Goal: Task Accomplishment & Management: Manage account settings

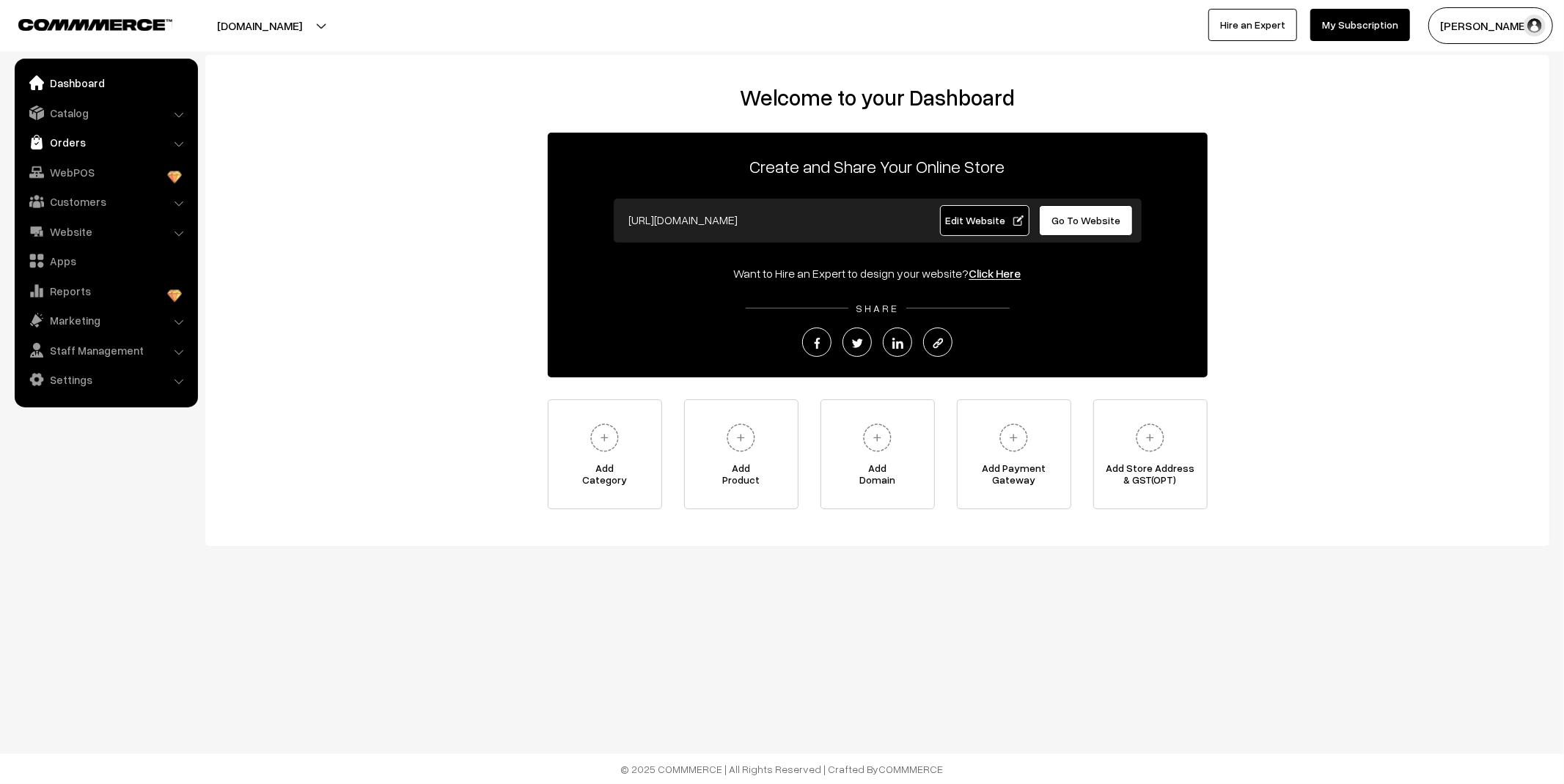
click at [56, 140] on link "Orders" at bounding box center [106, 142] width 174 height 26
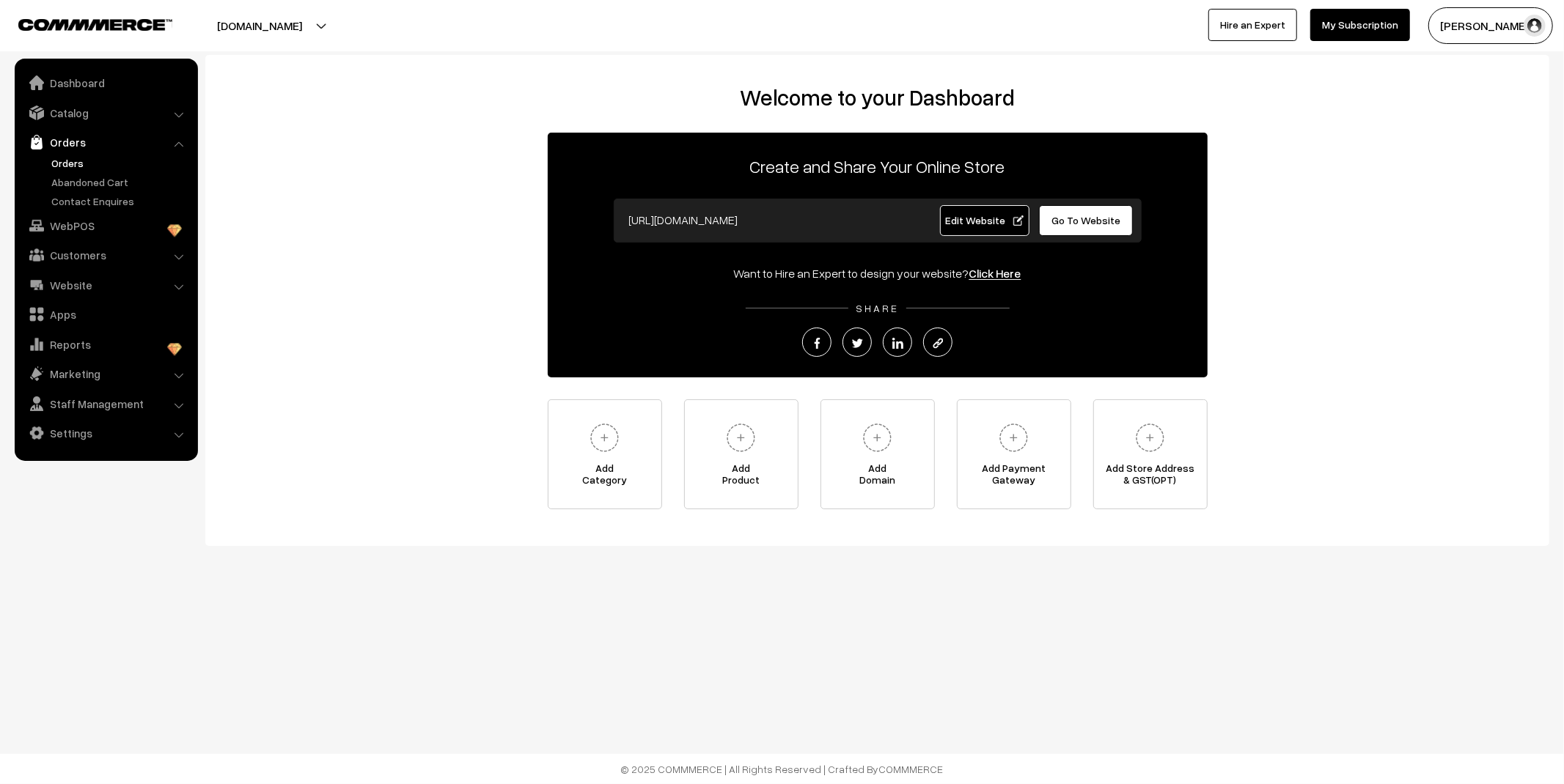
click at [69, 164] on link "Orders" at bounding box center [120, 163] width 145 height 15
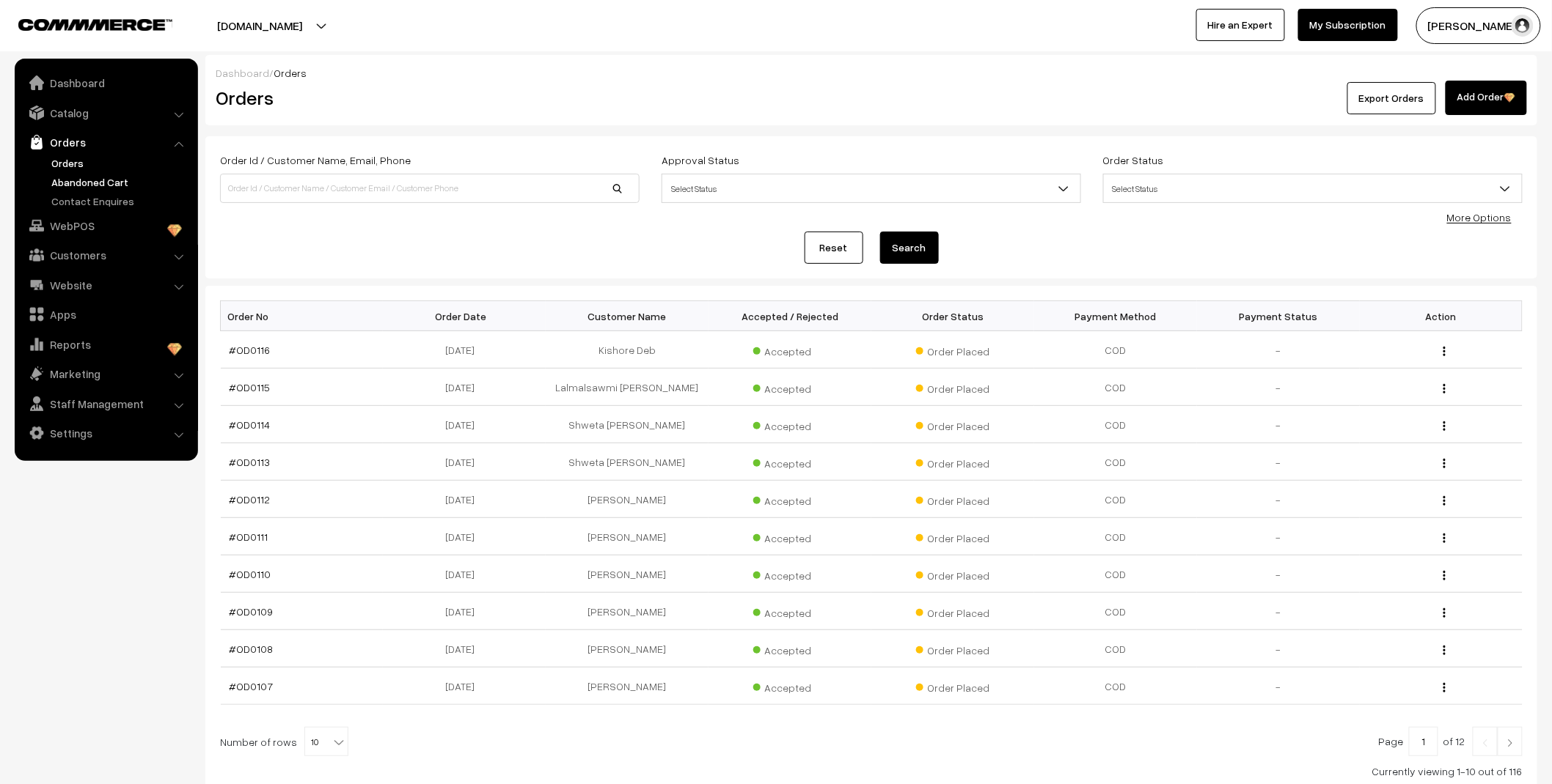
click at [76, 181] on link "Abandoned Cart" at bounding box center [120, 182] width 145 height 15
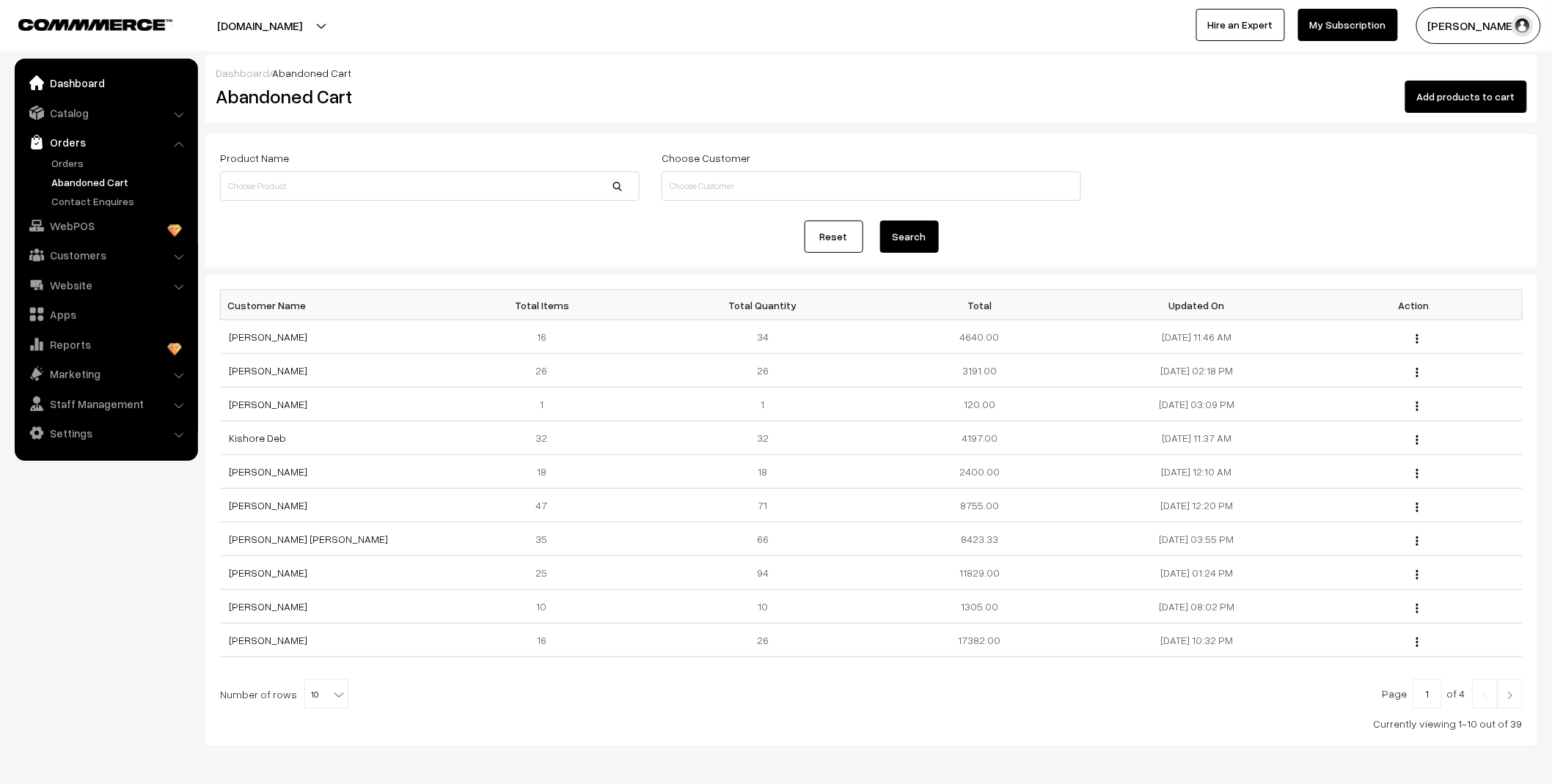
click at [66, 90] on link "Dashboard" at bounding box center [106, 83] width 175 height 26
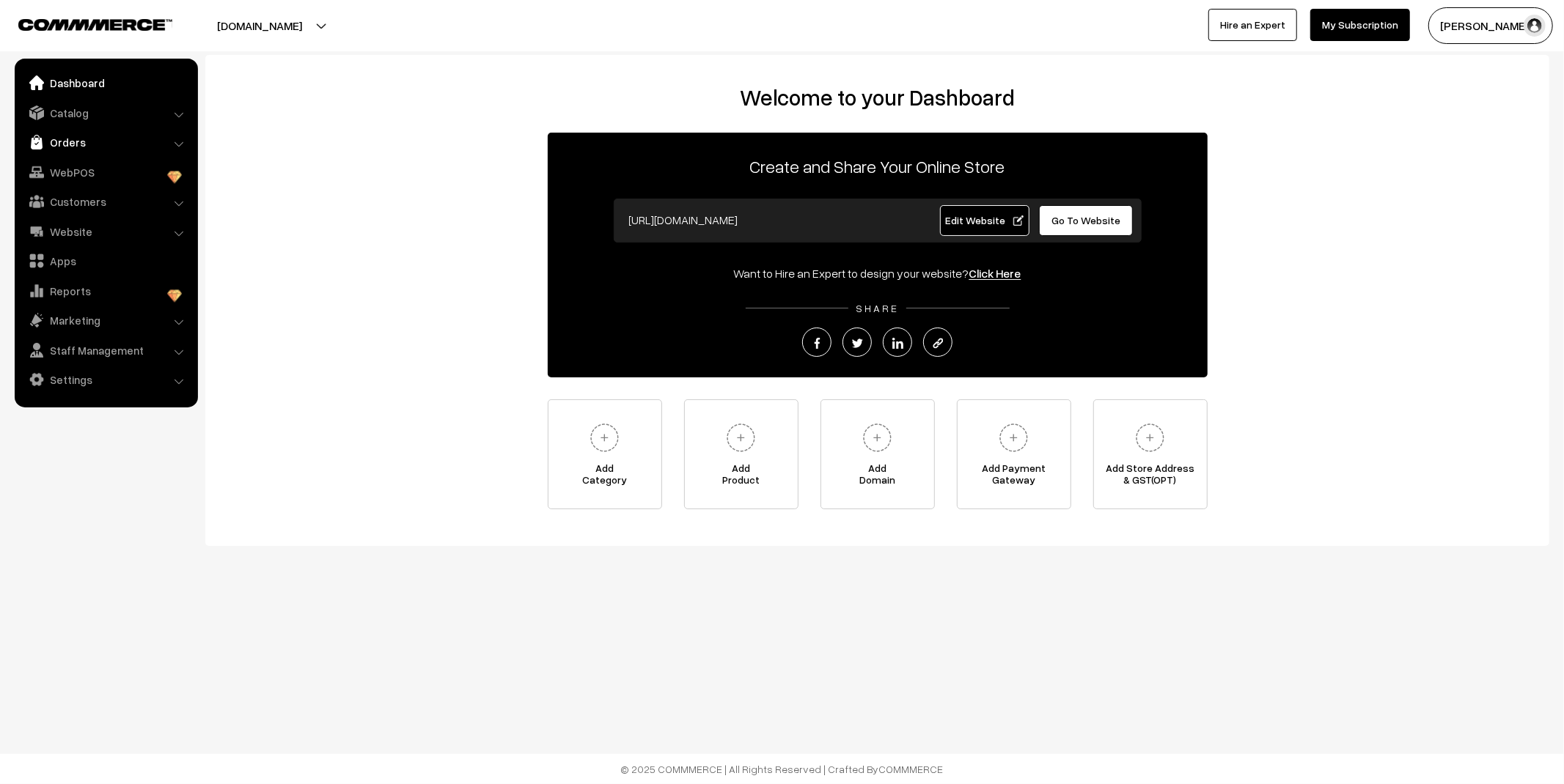
click at [66, 147] on link "Orders" at bounding box center [106, 142] width 174 height 26
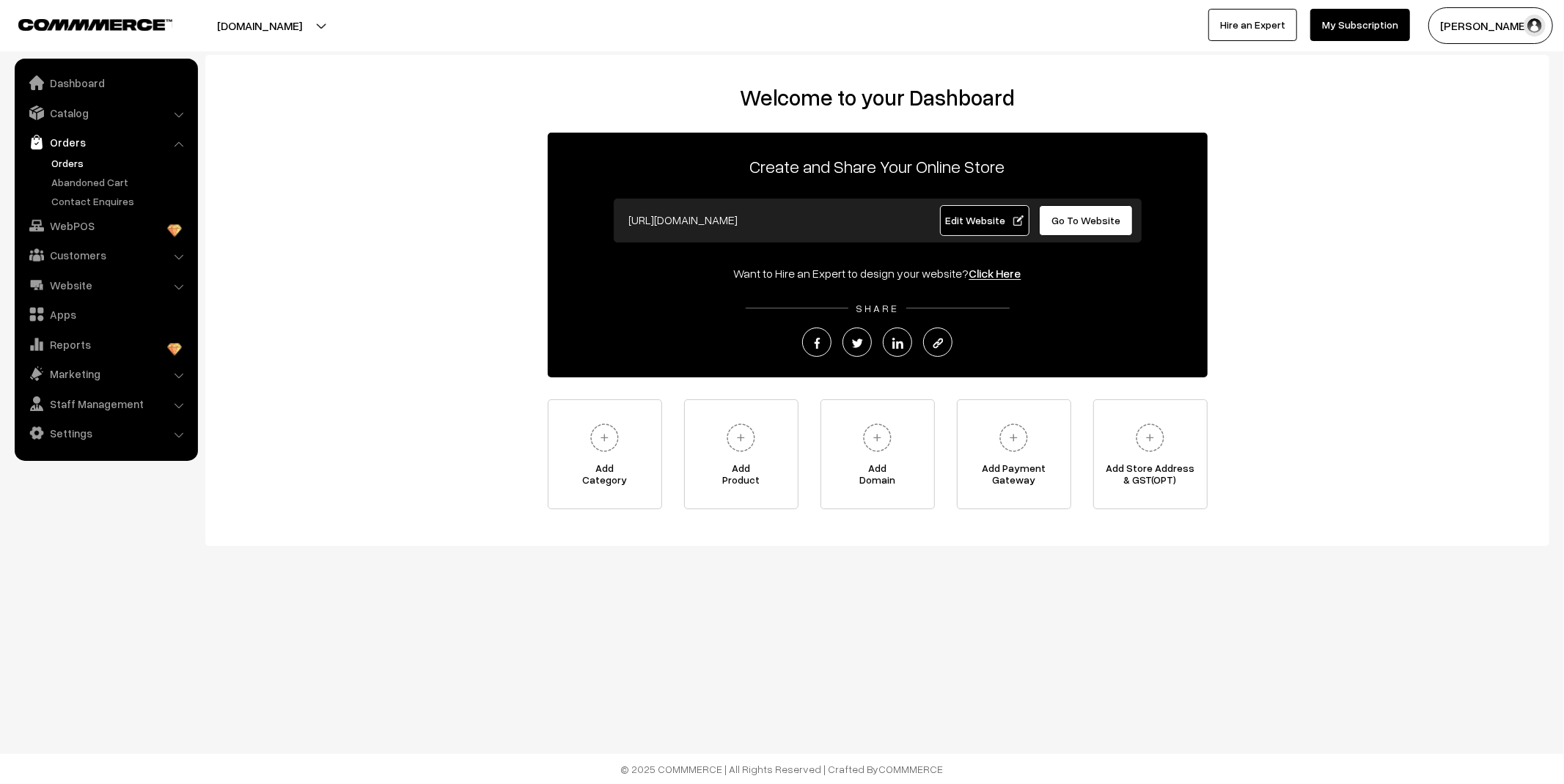
click at [75, 163] on link "Orders" at bounding box center [120, 163] width 145 height 15
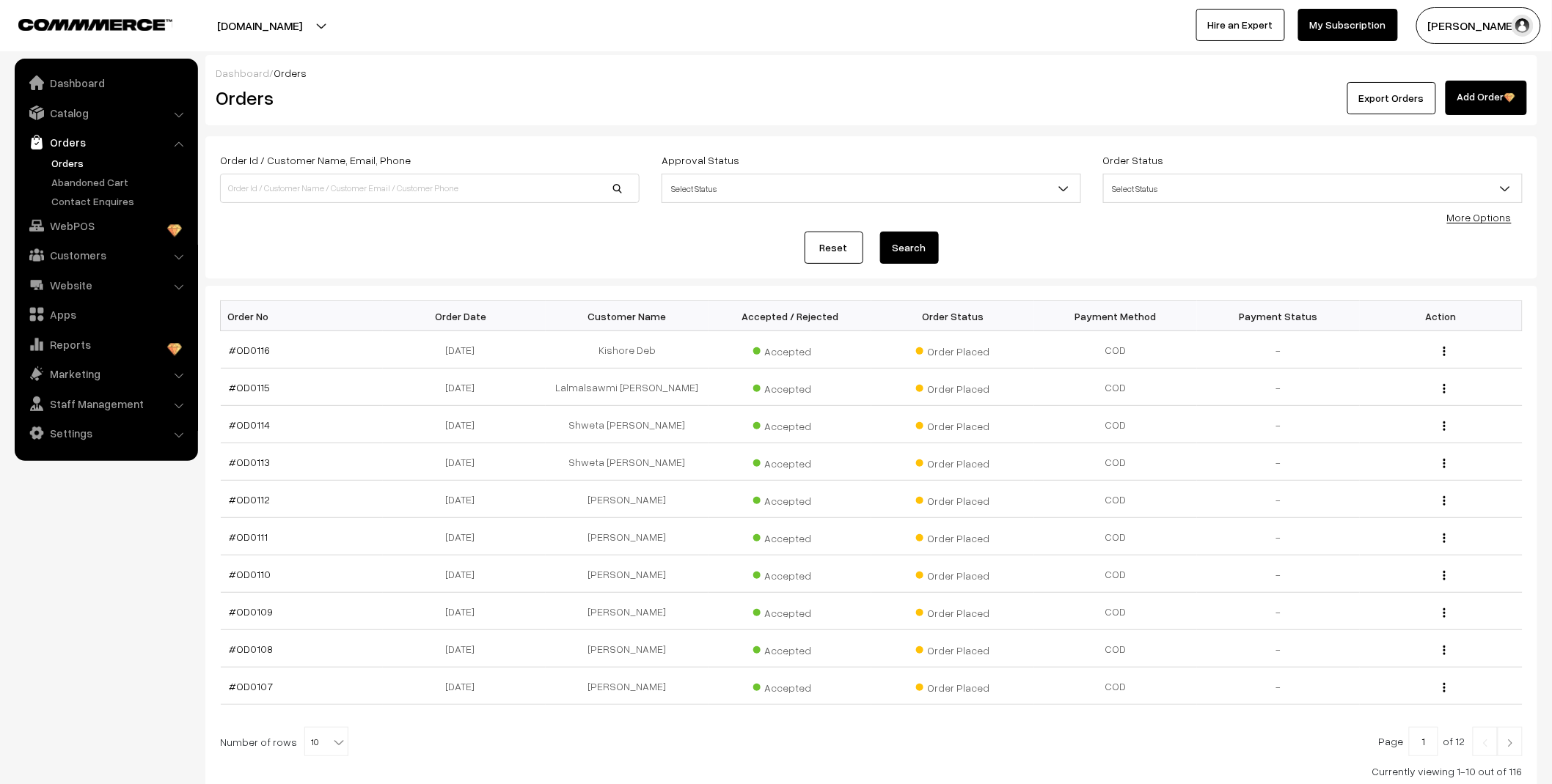
click at [83, 181] on link "Abandoned Cart" at bounding box center [120, 182] width 145 height 15
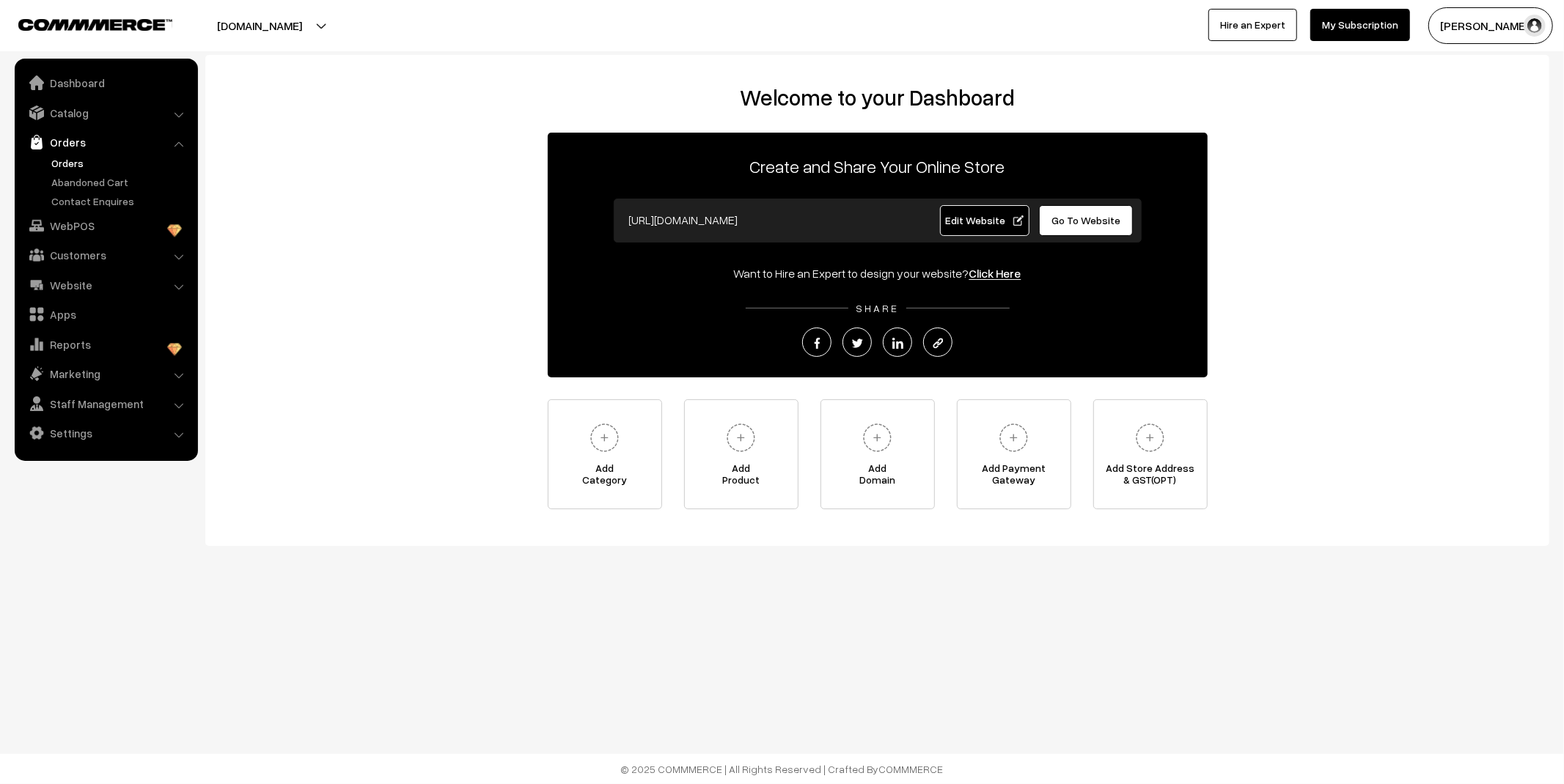
click at [75, 162] on link "Orders" at bounding box center [120, 163] width 145 height 15
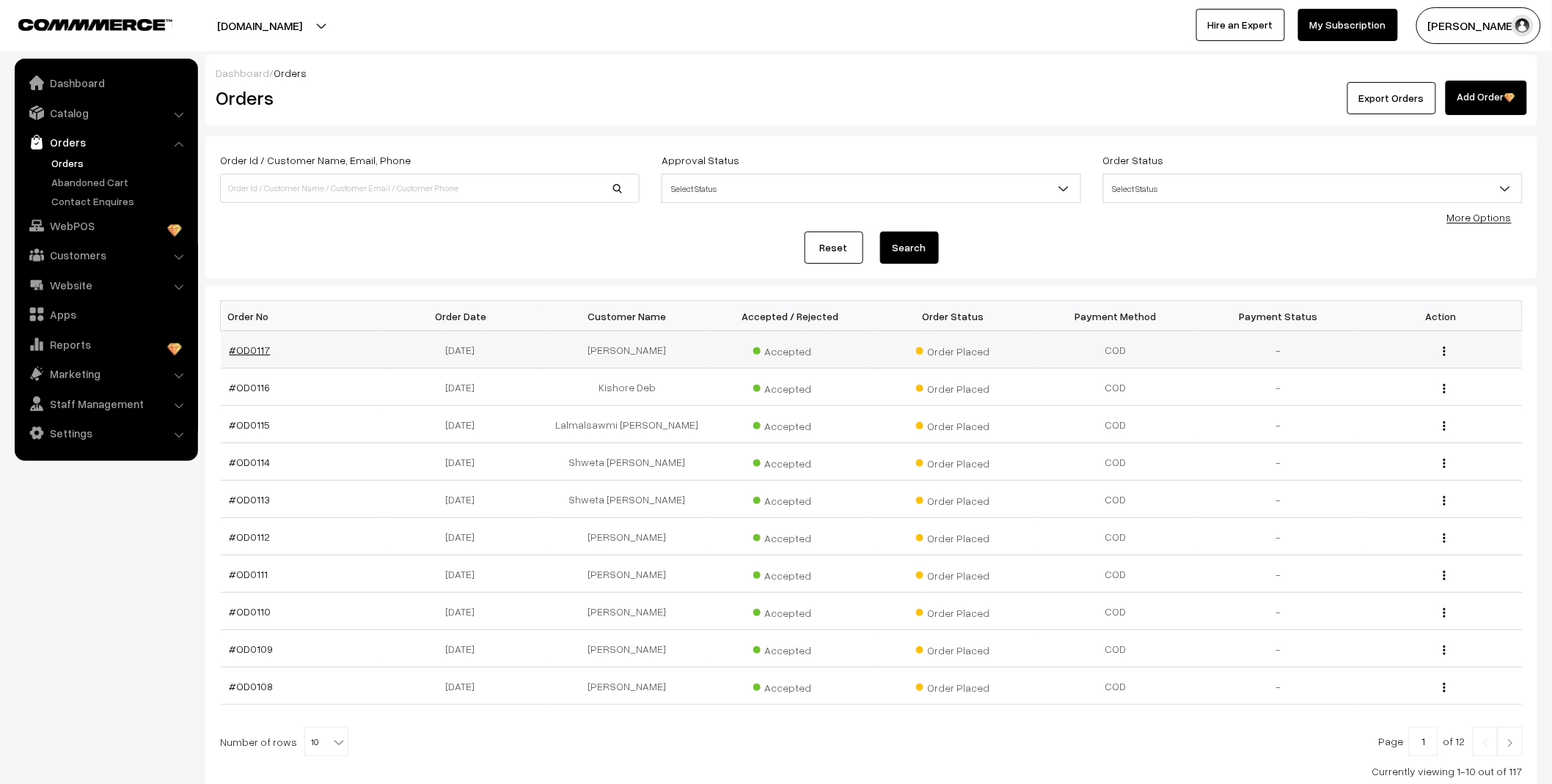
click at [255, 350] on link "#OD0117" at bounding box center [249, 350] width 41 height 12
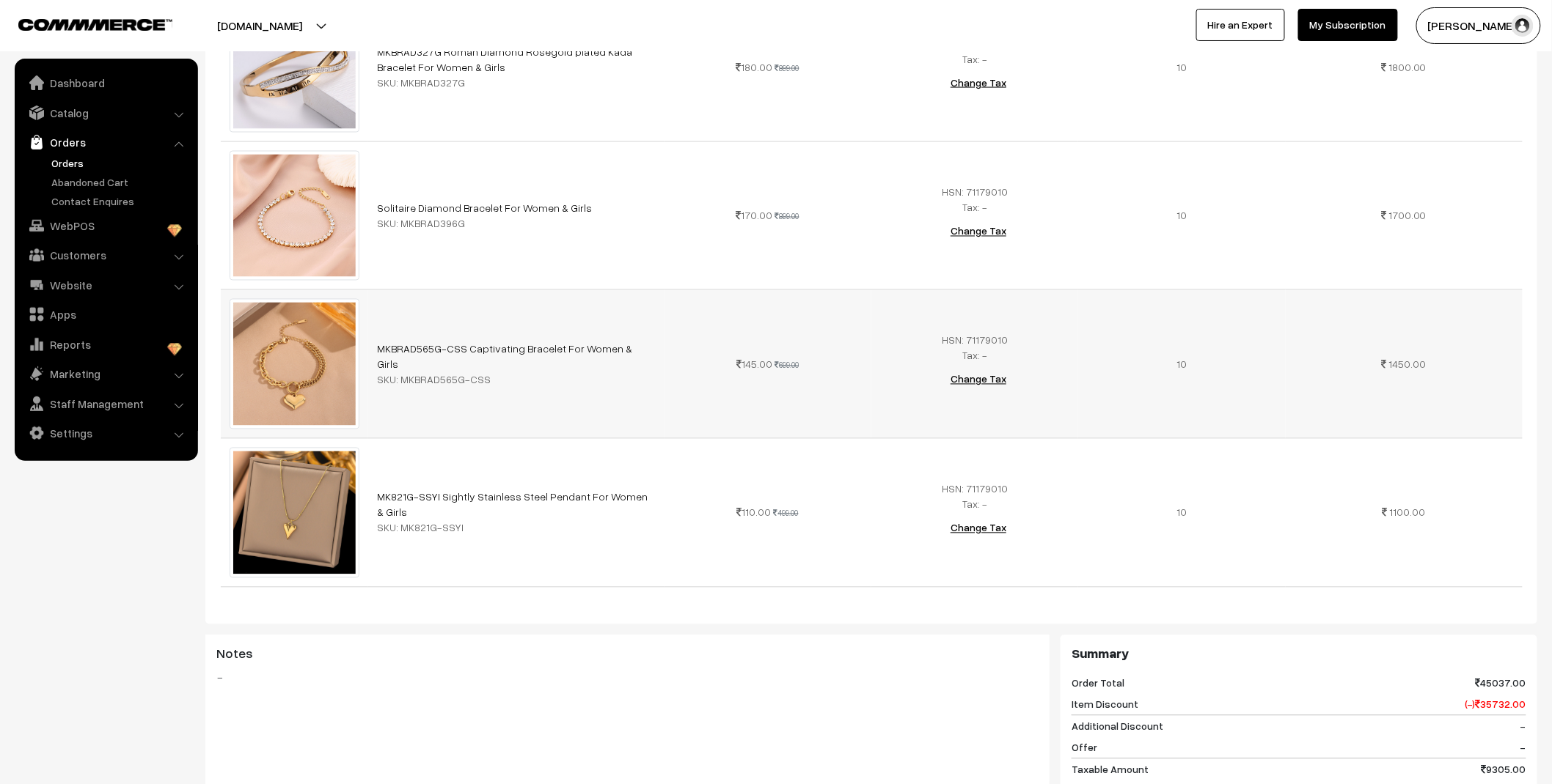
scroll to position [1384, 0]
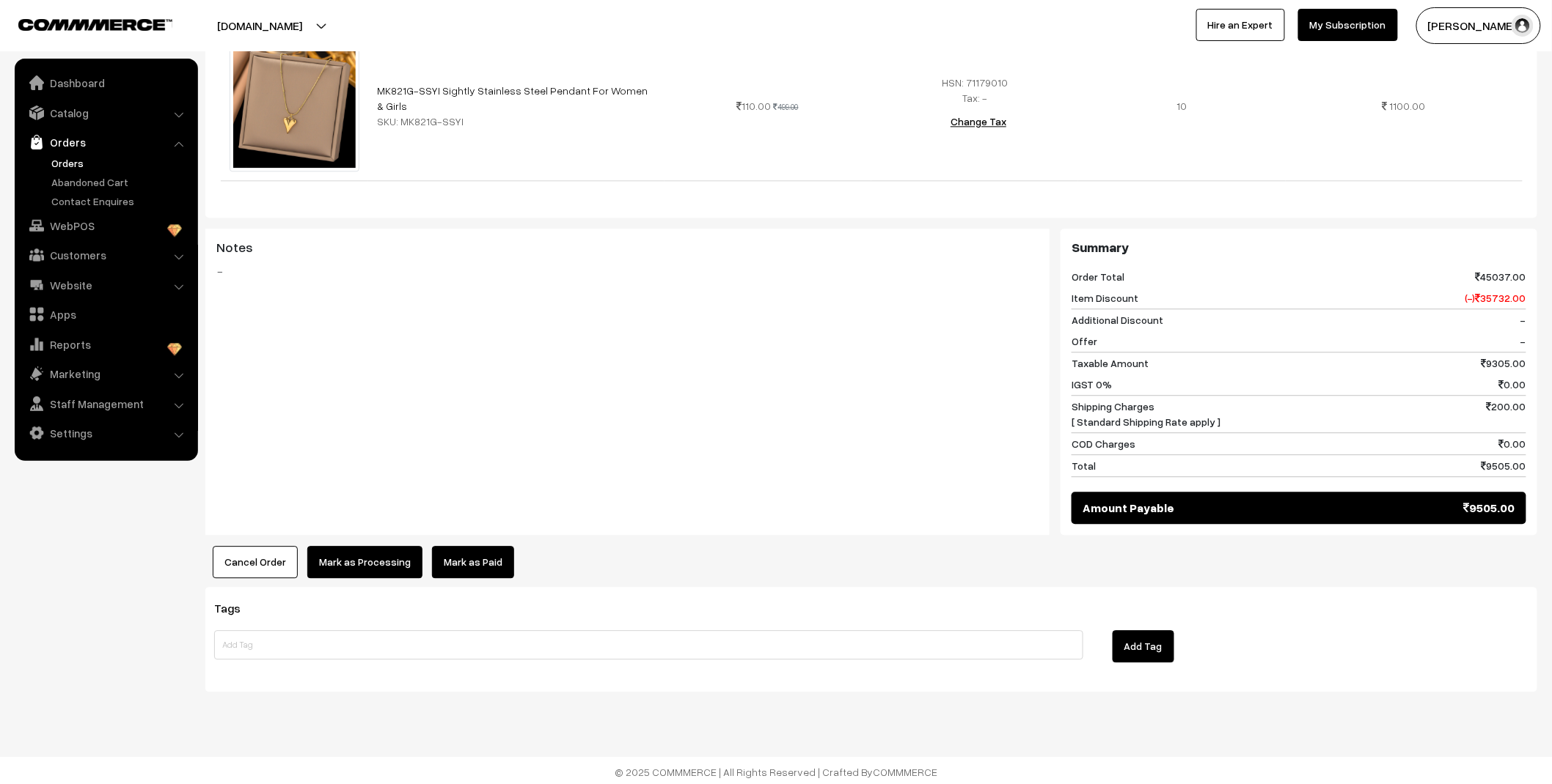
click at [394, 563] on button "Mark as Processing" at bounding box center [364, 563] width 115 height 32
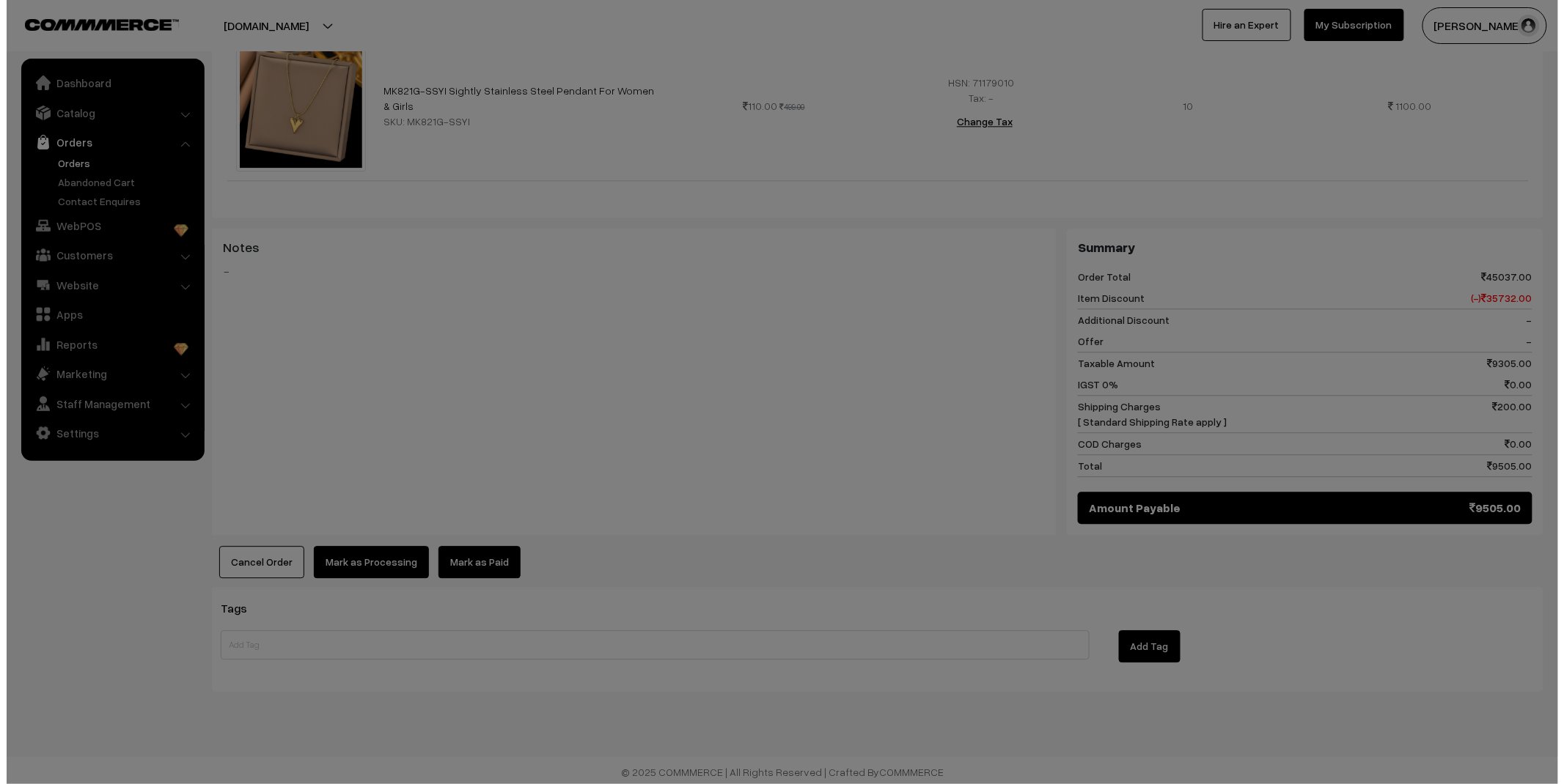
scroll to position [1391, 0]
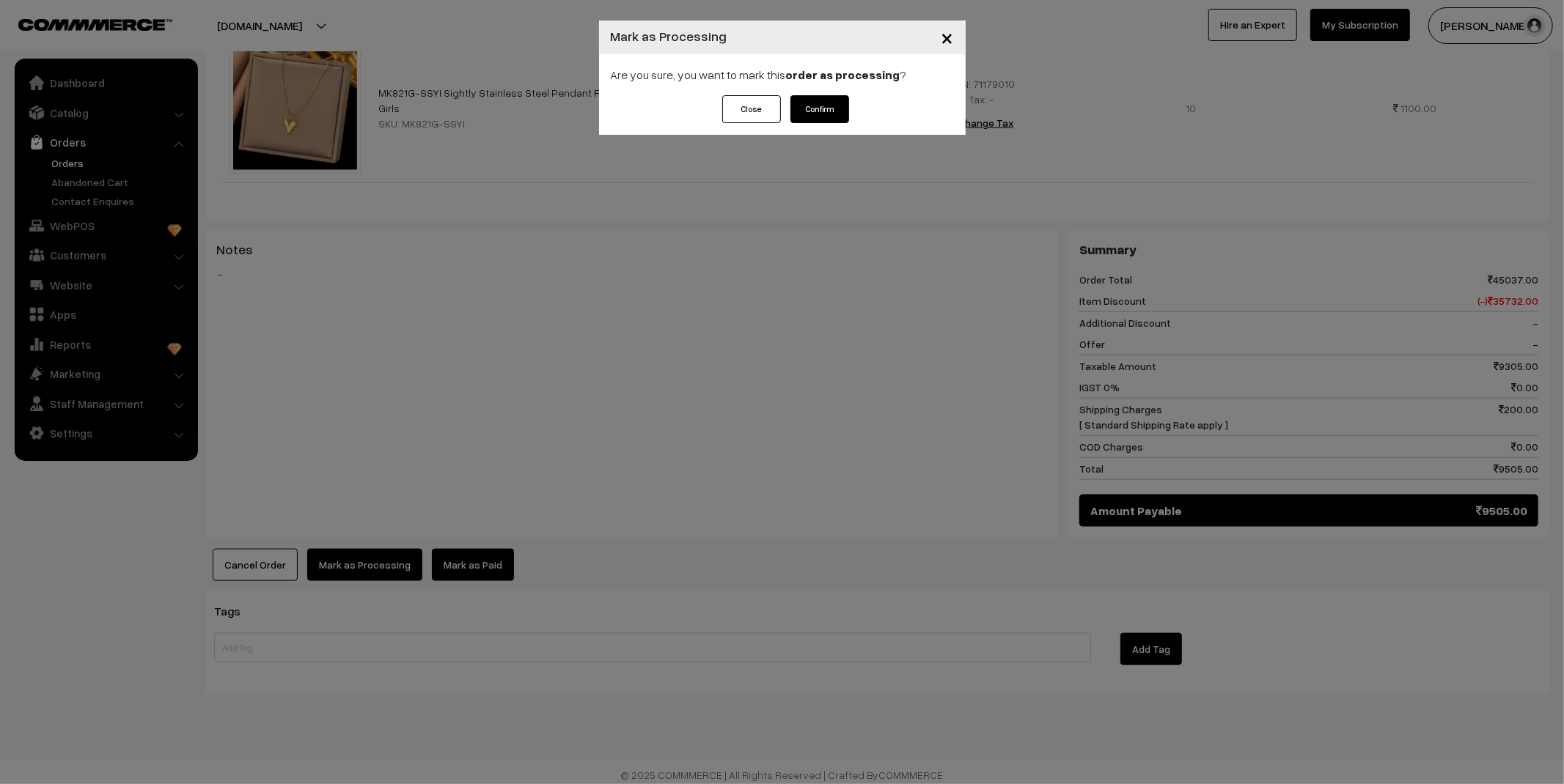
click at [834, 110] on button "Confirm" at bounding box center [820, 109] width 59 height 28
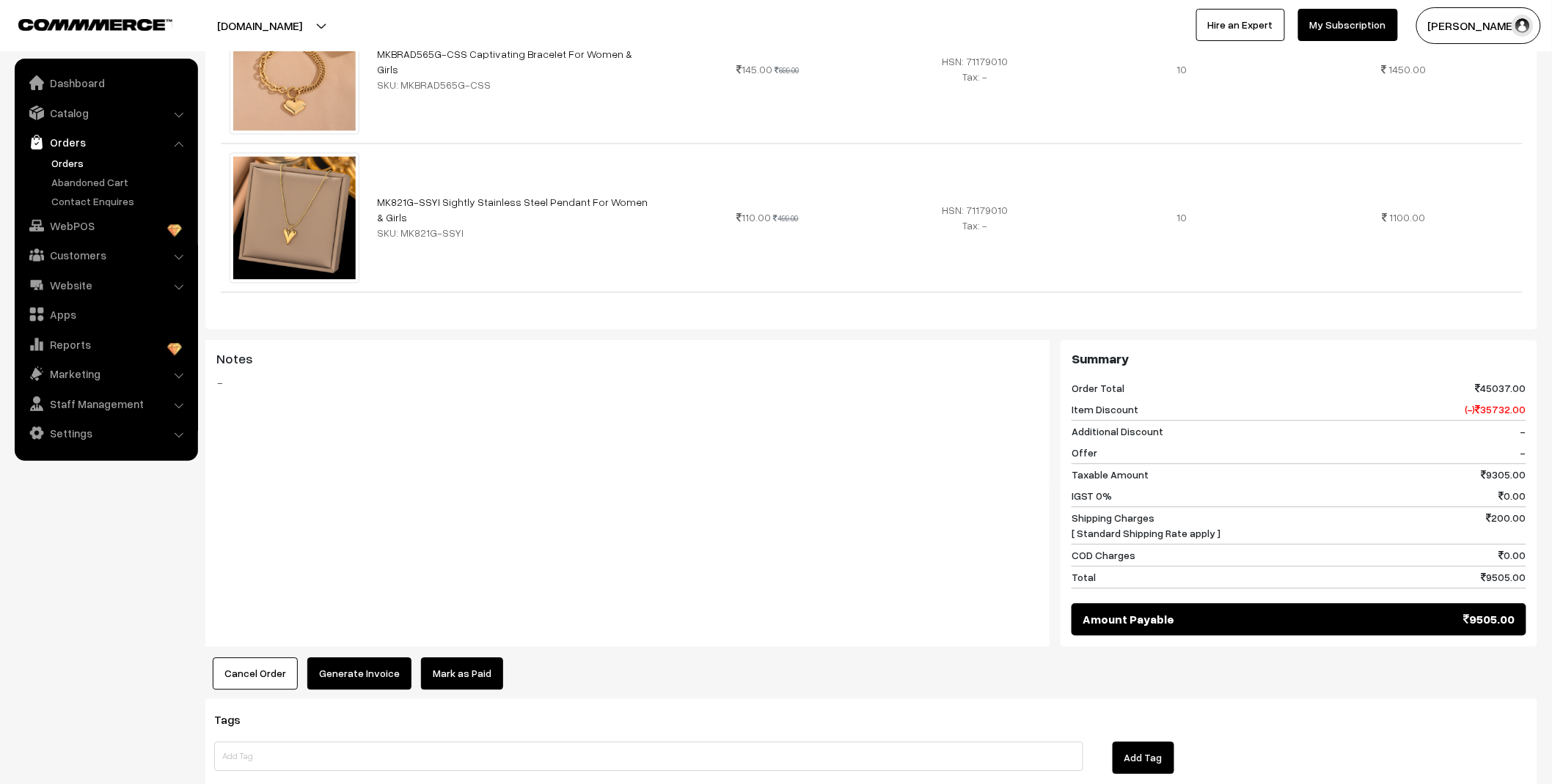
scroll to position [1388, 0]
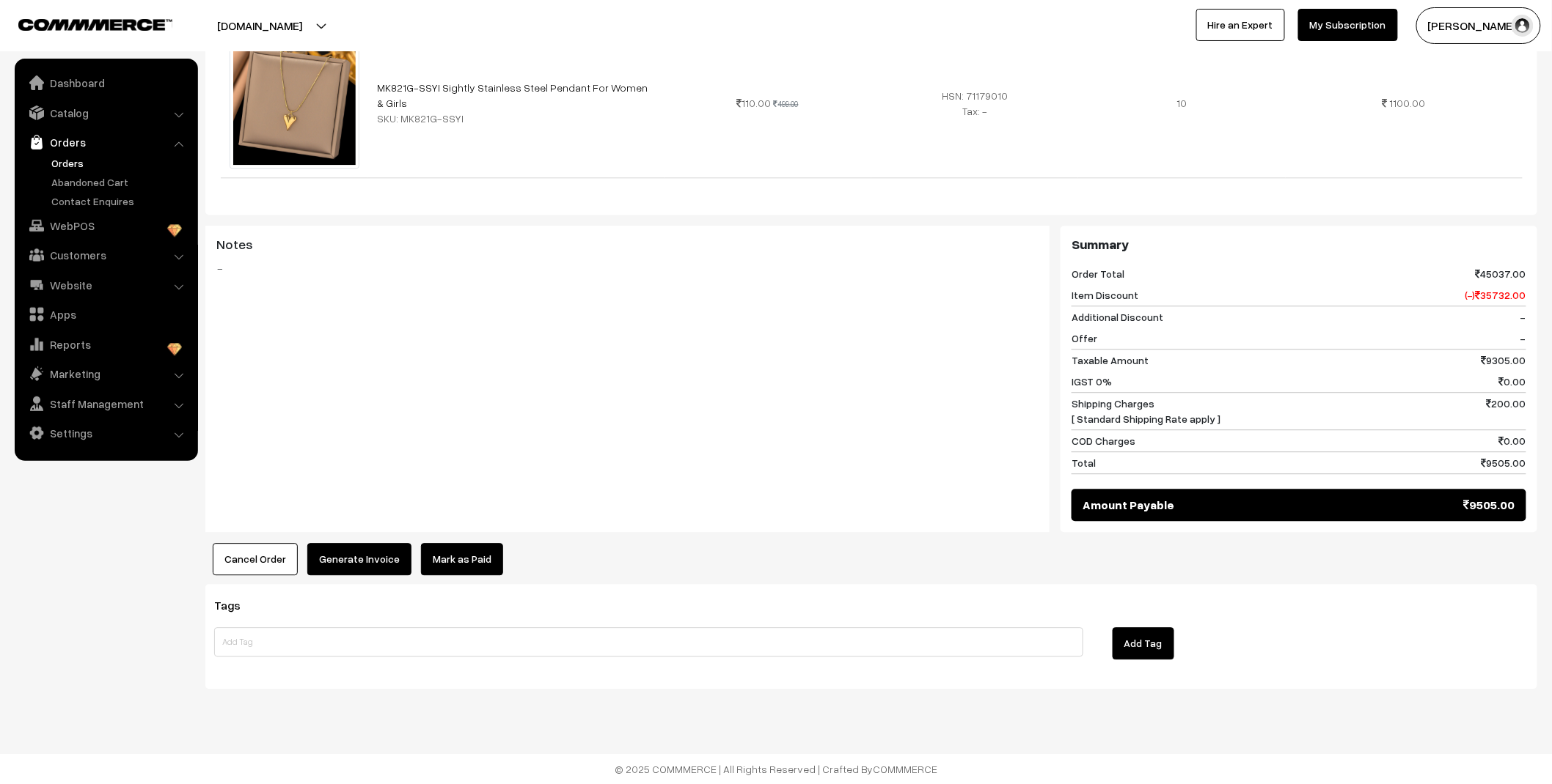
click at [368, 561] on button "Generate Invoice" at bounding box center [359, 559] width 104 height 32
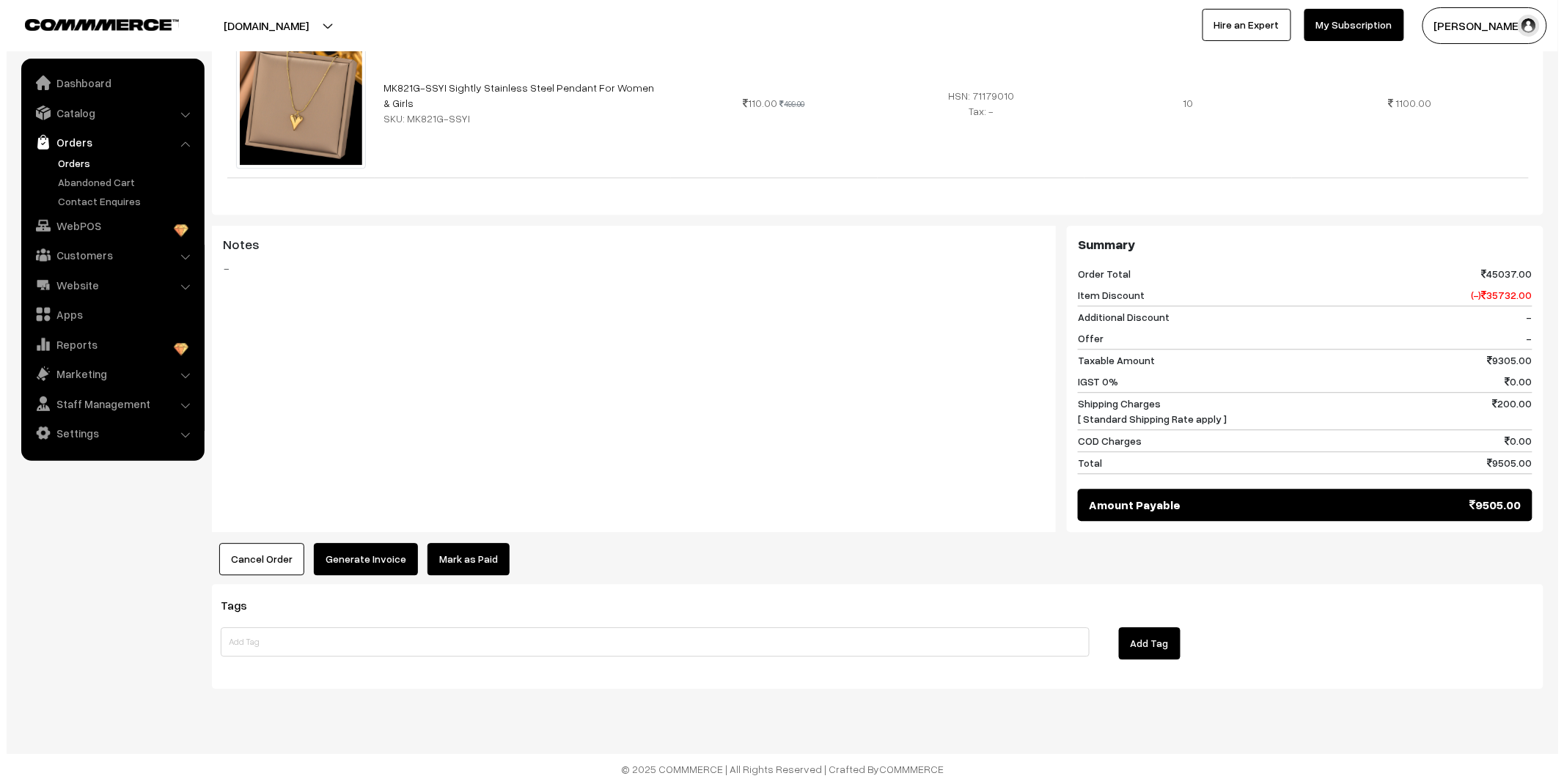
scroll to position [1395, 0]
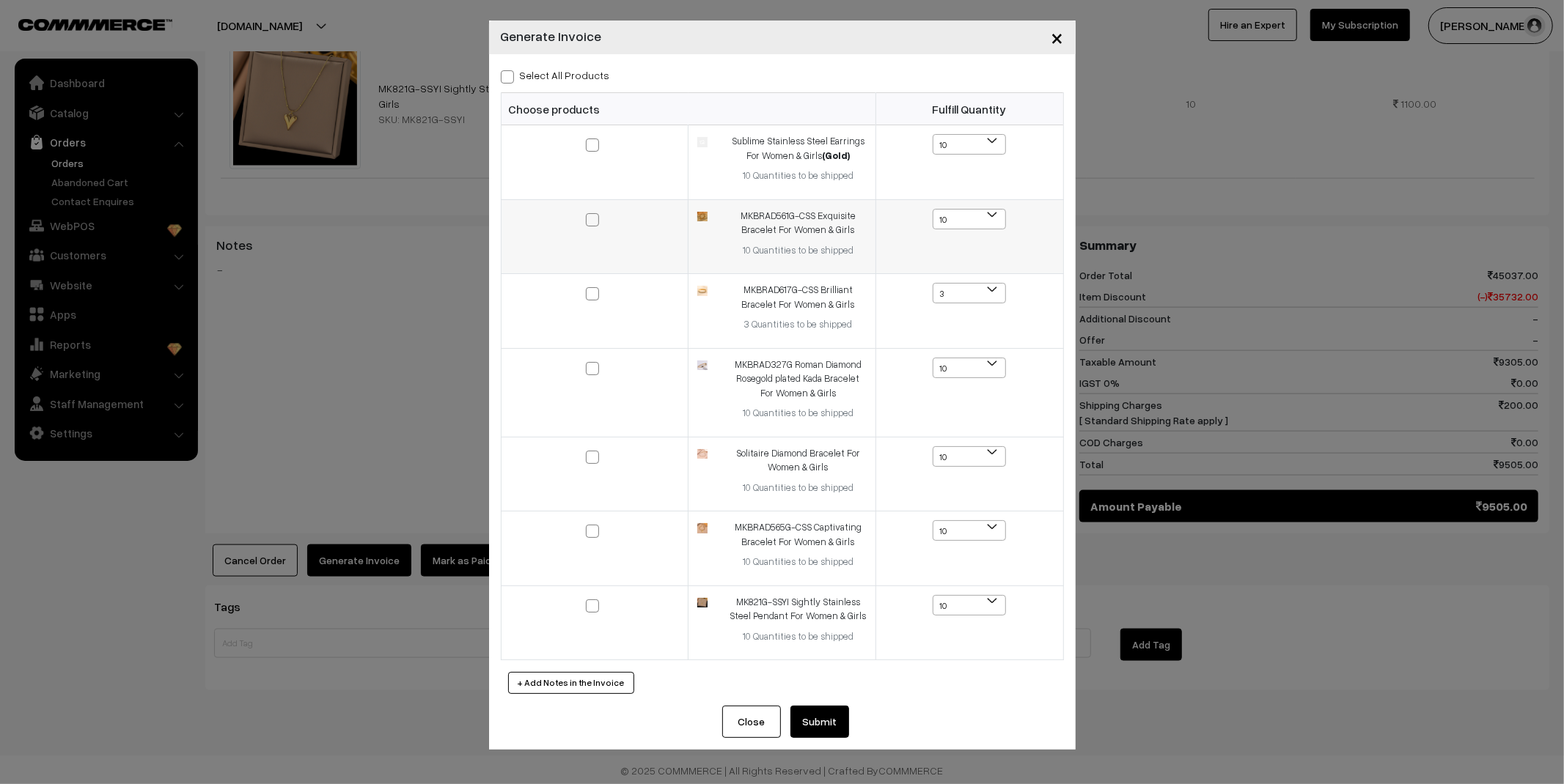
click at [591, 218] on span at bounding box center [592, 219] width 13 height 13
click at [588, 215] on input "checkbox" at bounding box center [583, 210] width 9 height 9
checkbox input "true"
click at [590, 293] on span at bounding box center [592, 293] width 13 height 13
click at [588, 289] on input "checkbox" at bounding box center [583, 284] width 9 height 9
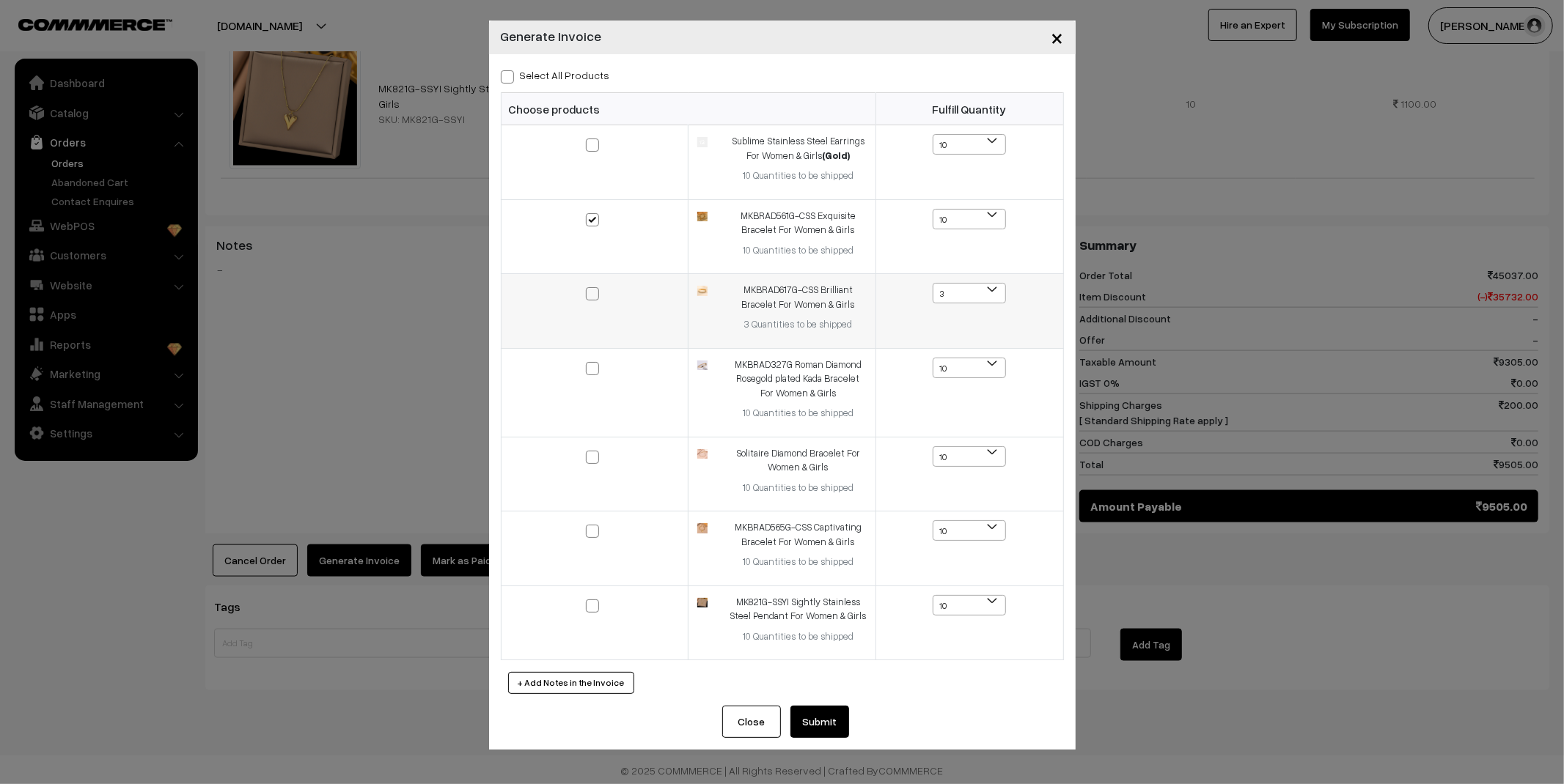
checkbox input "true"
click at [591, 367] on span at bounding box center [592, 368] width 13 height 13
click at [588, 363] on input "checkbox" at bounding box center [583, 359] width 9 height 9
checkbox input "true"
click at [698, 457] on img at bounding box center [702, 454] width 9 height 9
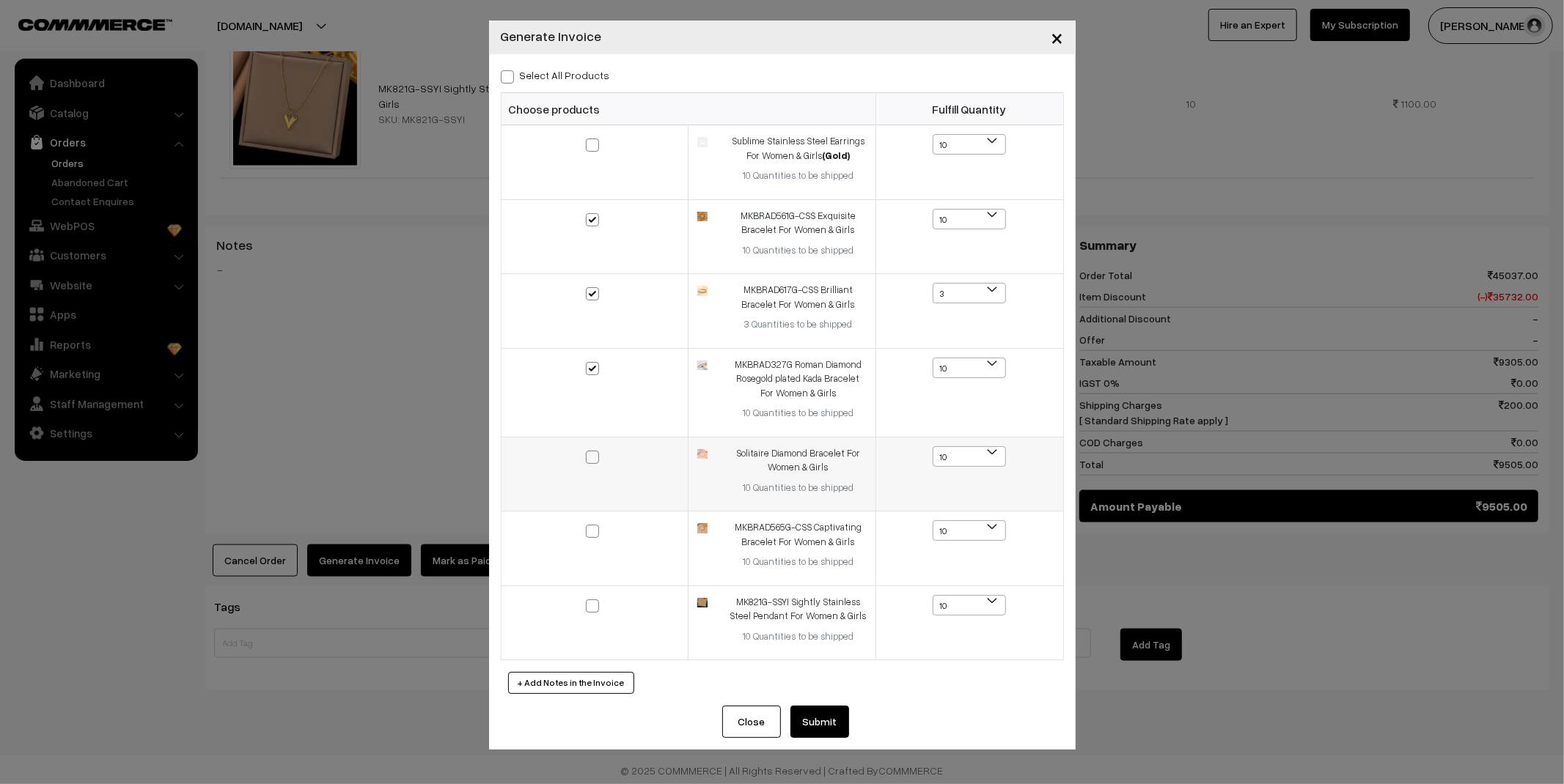
click at [591, 458] on span at bounding box center [592, 457] width 13 height 13
click at [588, 452] on input "checkbox" at bounding box center [583, 448] width 9 height 9
checkbox input "true"
click at [592, 528] on span at bounding box center [592, 531] width 13 height 13
click at [588, 526] on input "checkbox" at bounding box center [583, 522] width 9 height 9
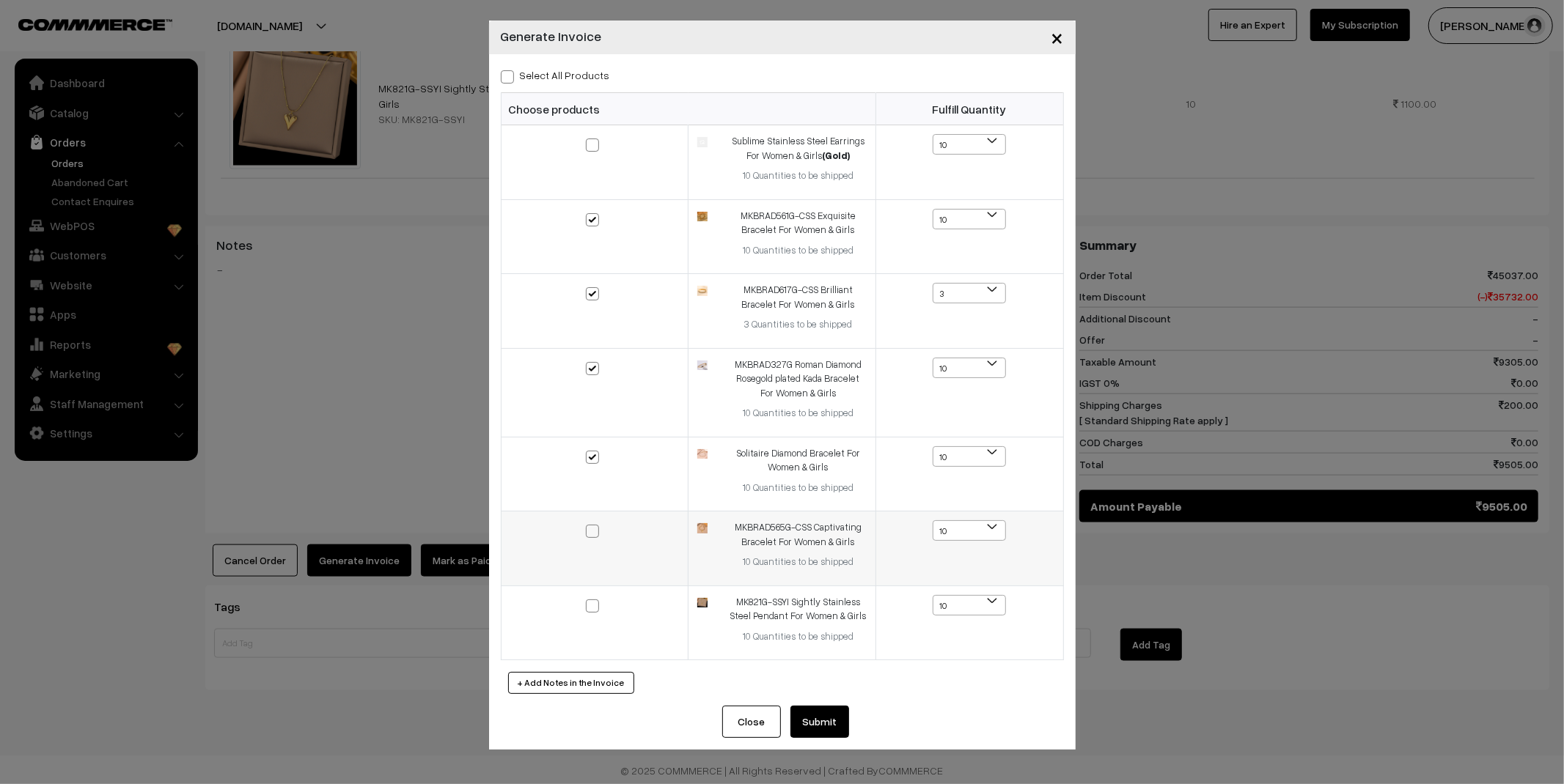
checkbox input "true"
click at [991, 536] on span at bounding box center [997, 530] width 15 height 19
select select "9"
click at [590, 604] on span at bounding box center [592, 606] width 13 height 13
click at [588, 601] on input "checkbox" at bounding box center [583, 596] width 9 height 9
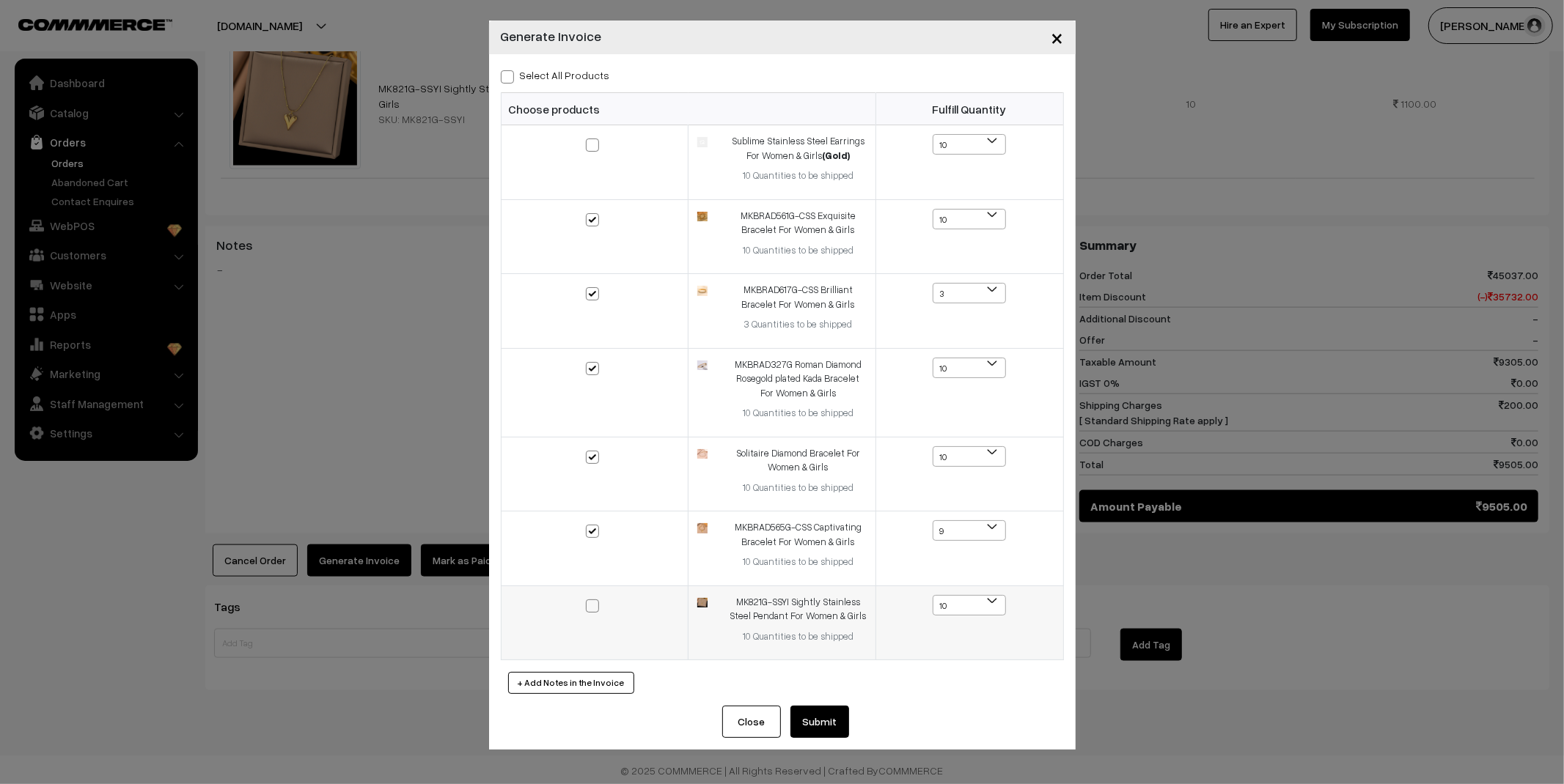
checkbox input "true"
click at [818, 721] on button "Submit" at bounding box center [820, 722] width 59 height 32
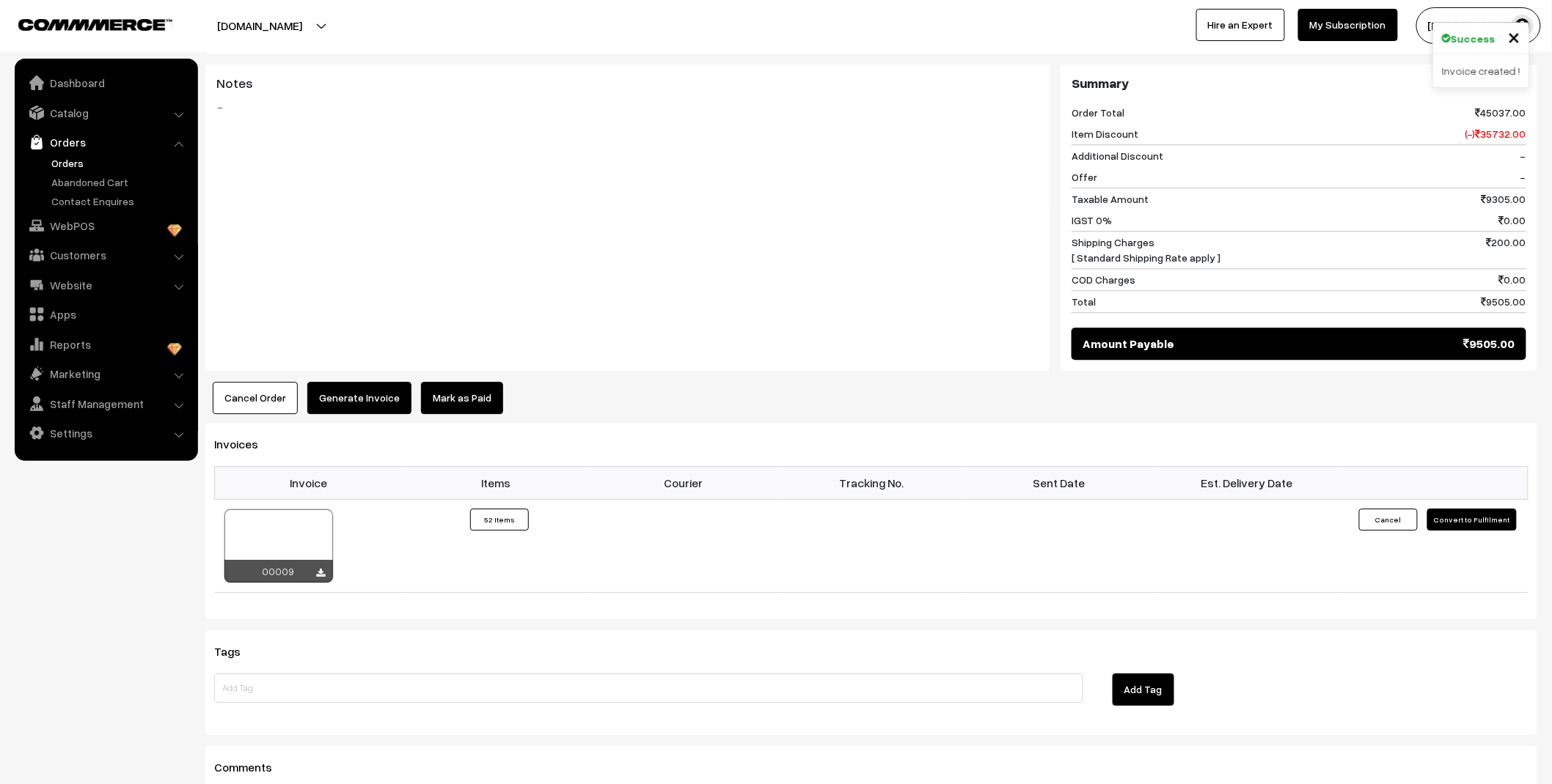
scroll to position [1713, 0]
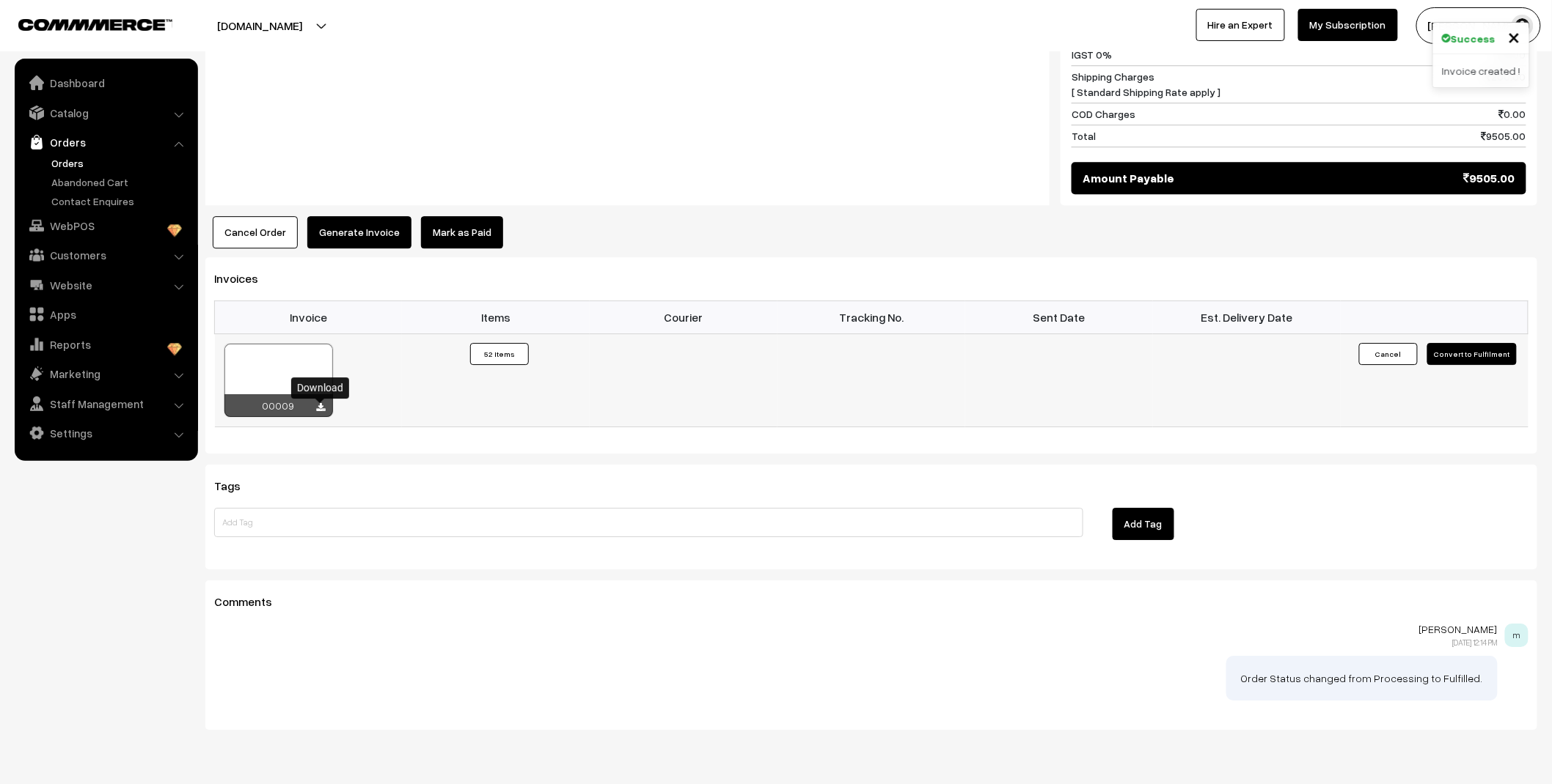
click at [317, 408] on icon at bounding box center [320, 407] width 8 height 9
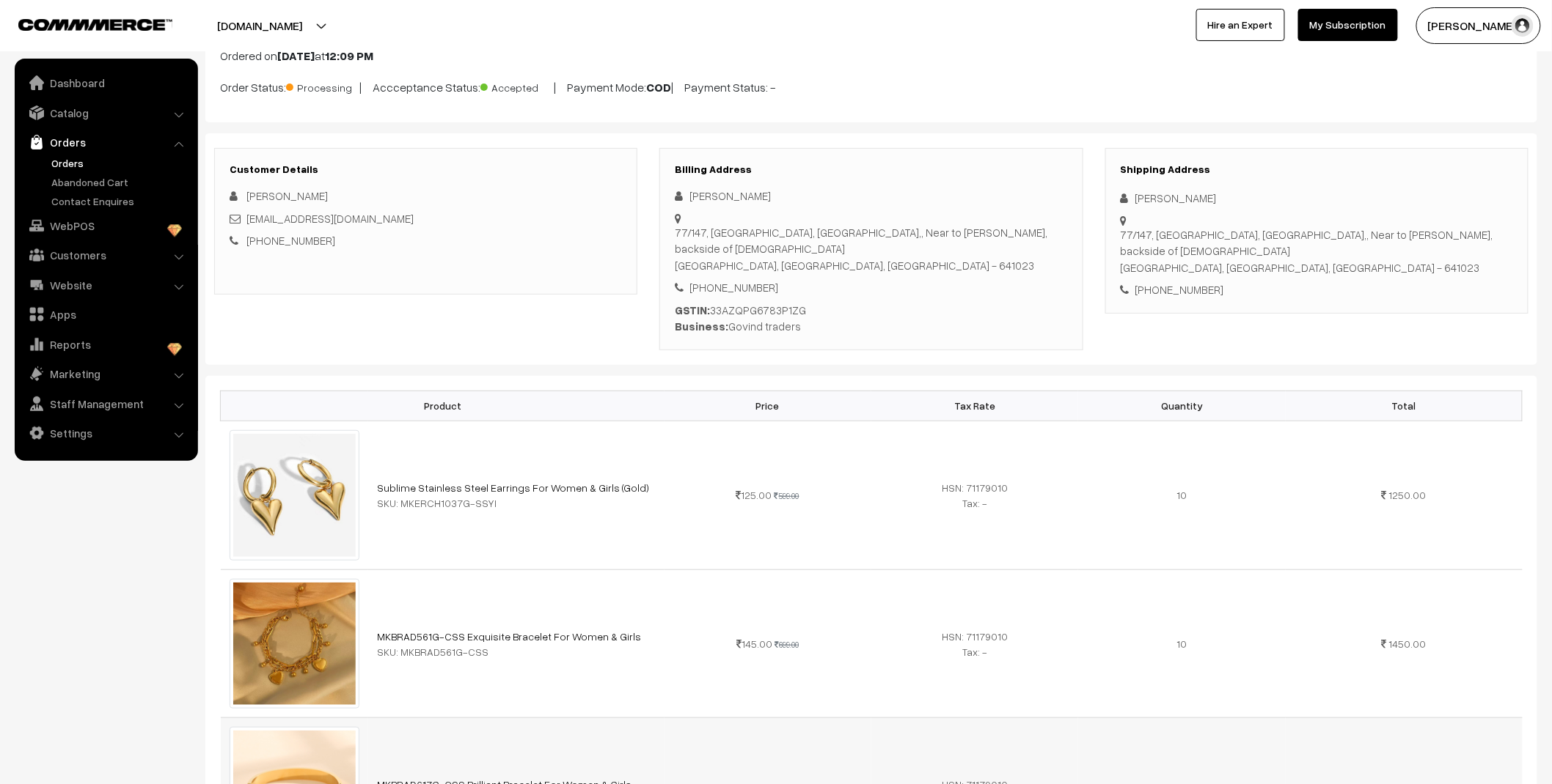
scroll to position [85, 0]
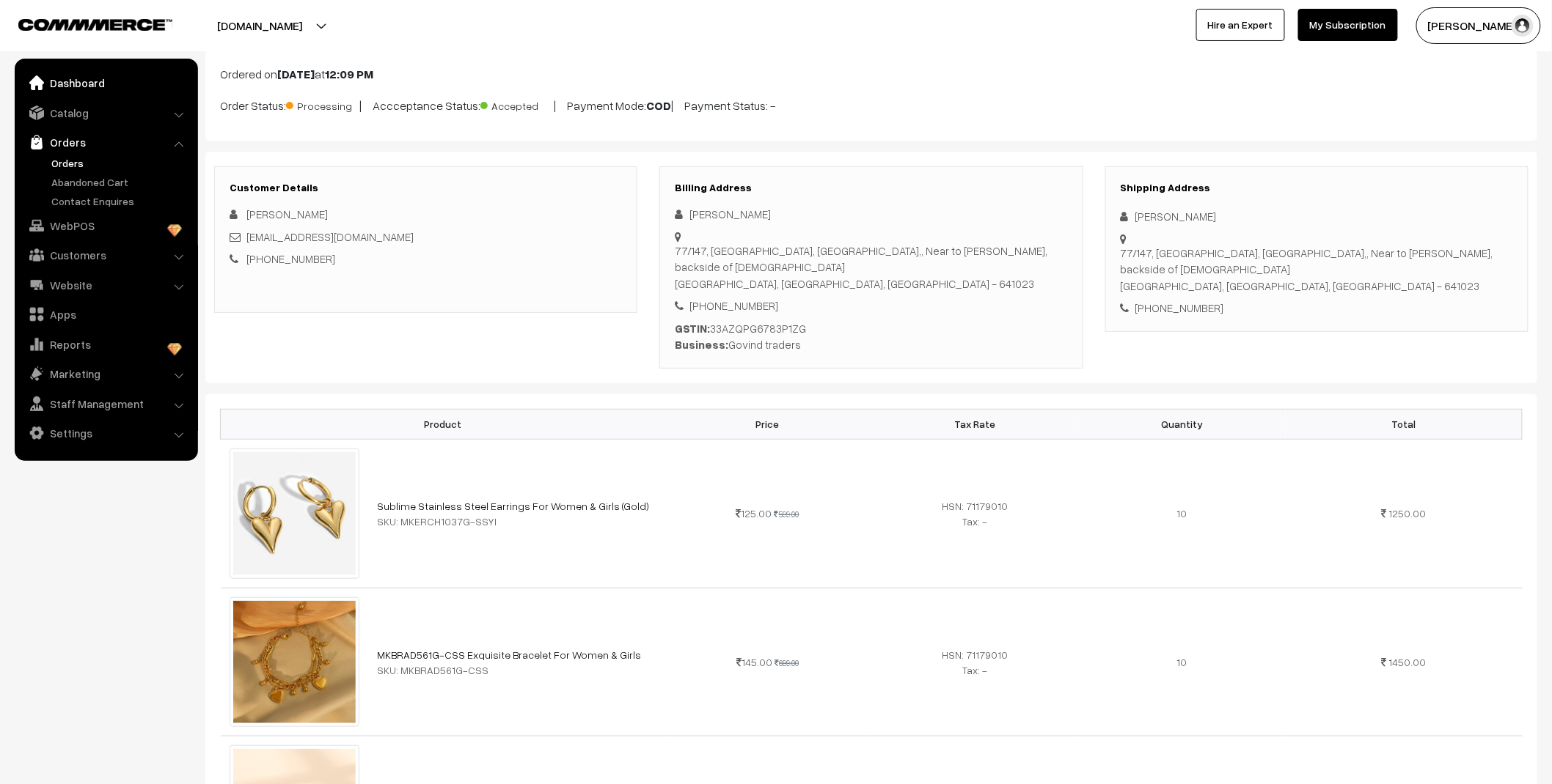
click at [72, 83] on link "Dashboard" at bounding box center [106, 83] width 175 height 26
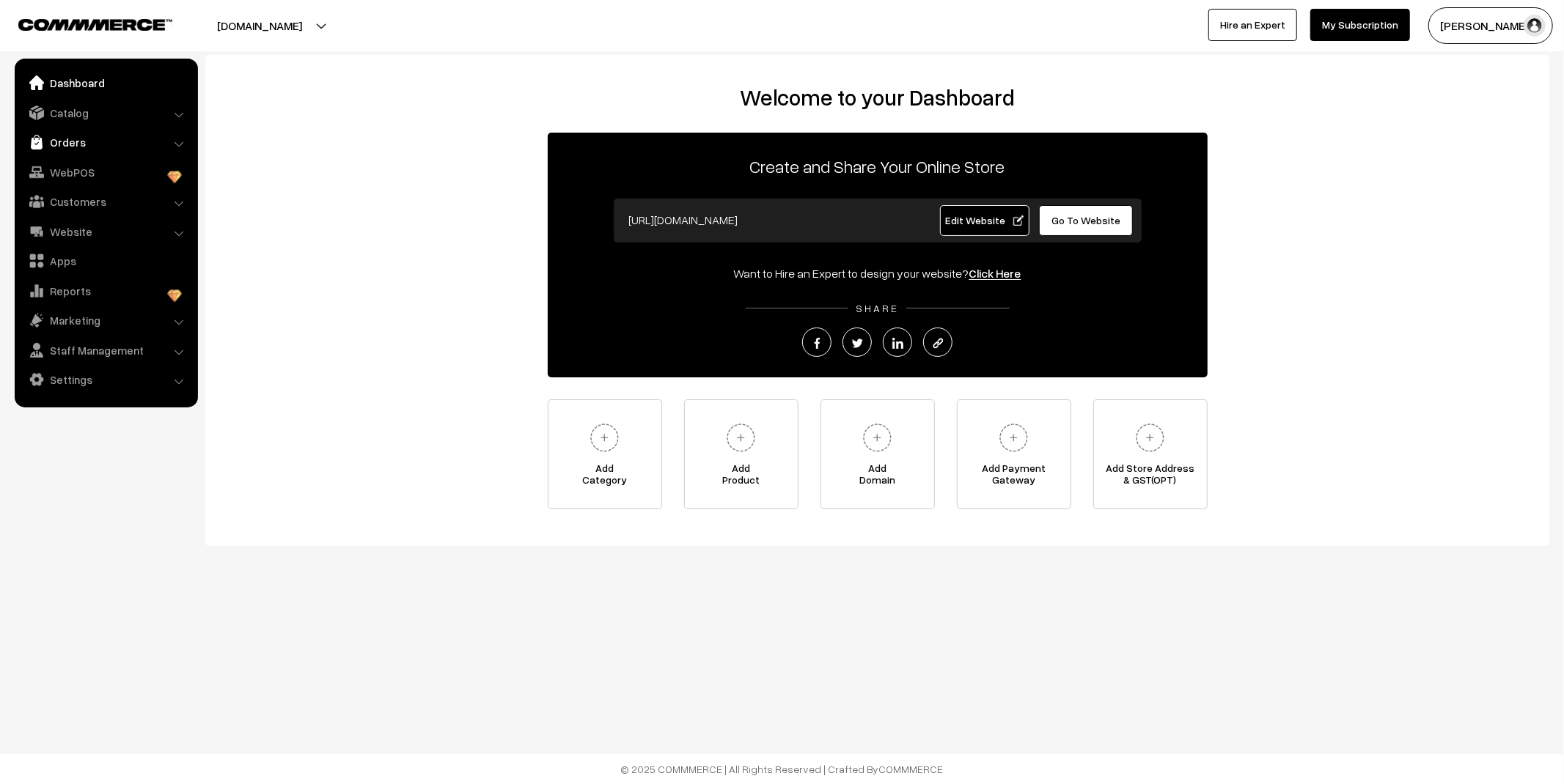
click at [40, 137] on img at bounding box center [36, 142] width 15 height 15
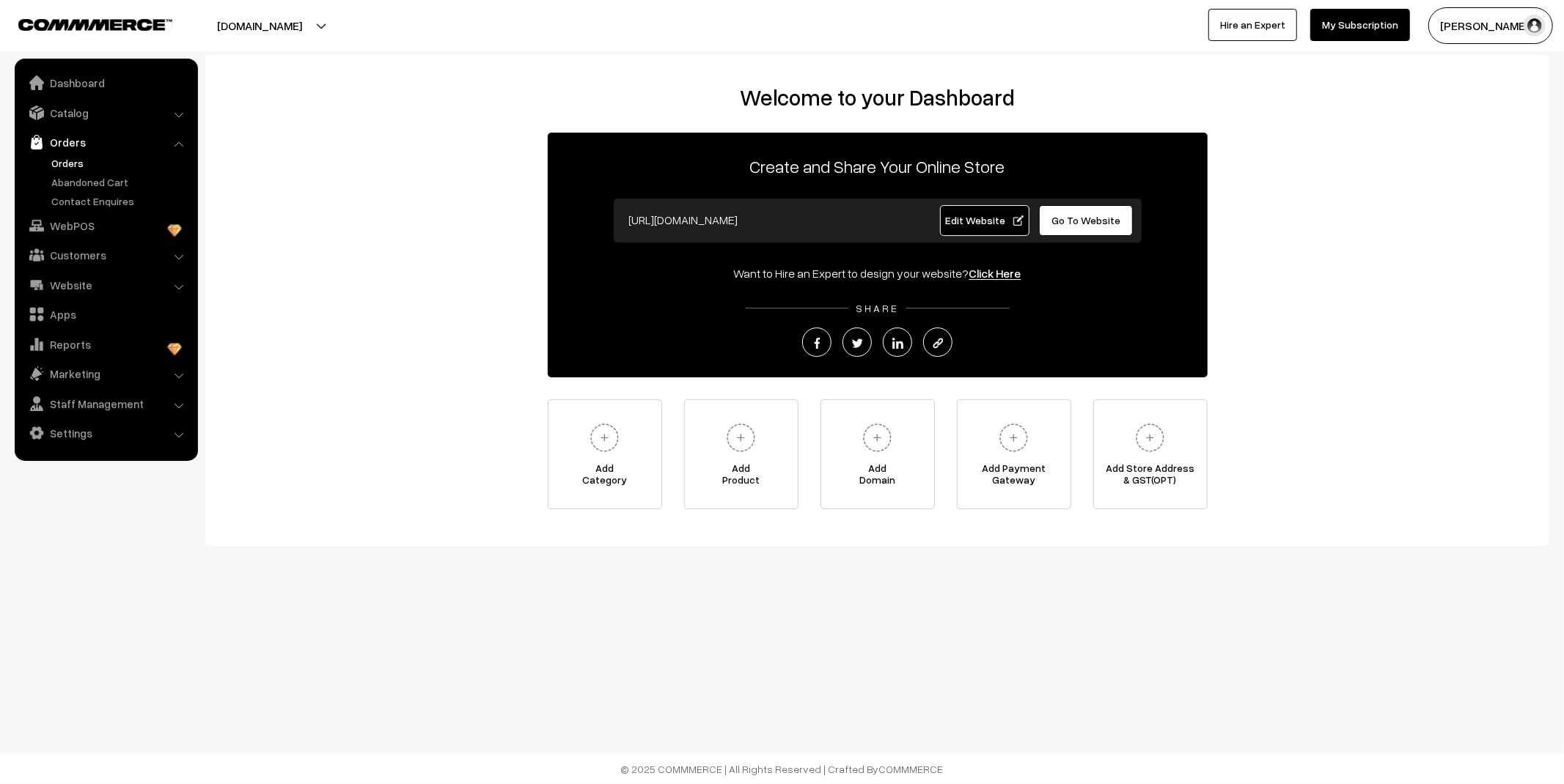
click at [59, 167] on link "Orders" at bounding box center [120, 163] width 145 height 15
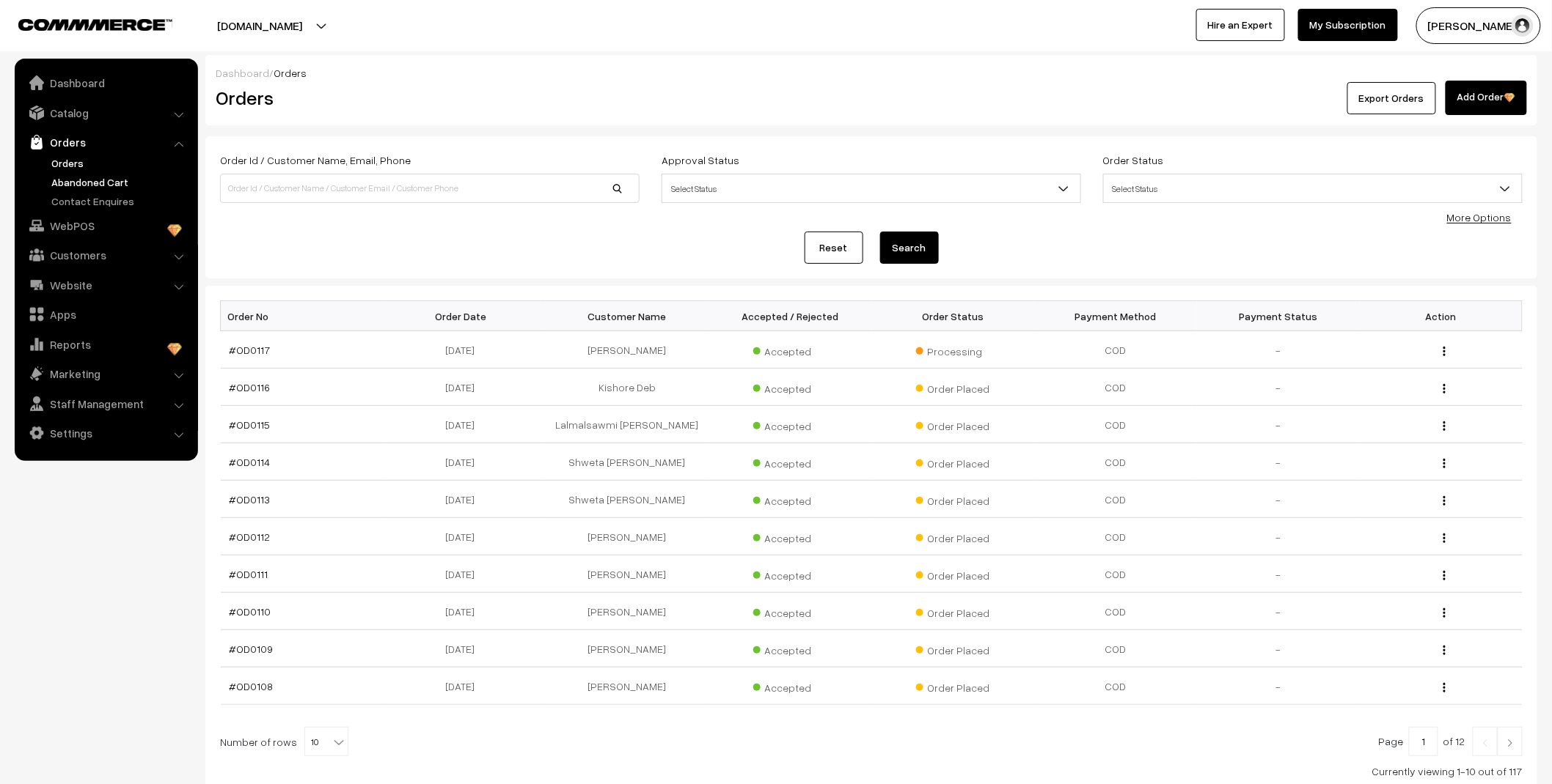
click at [91, 181] on link "Abandoned Cart" at bounding box center [120, 182] width 145 height 15
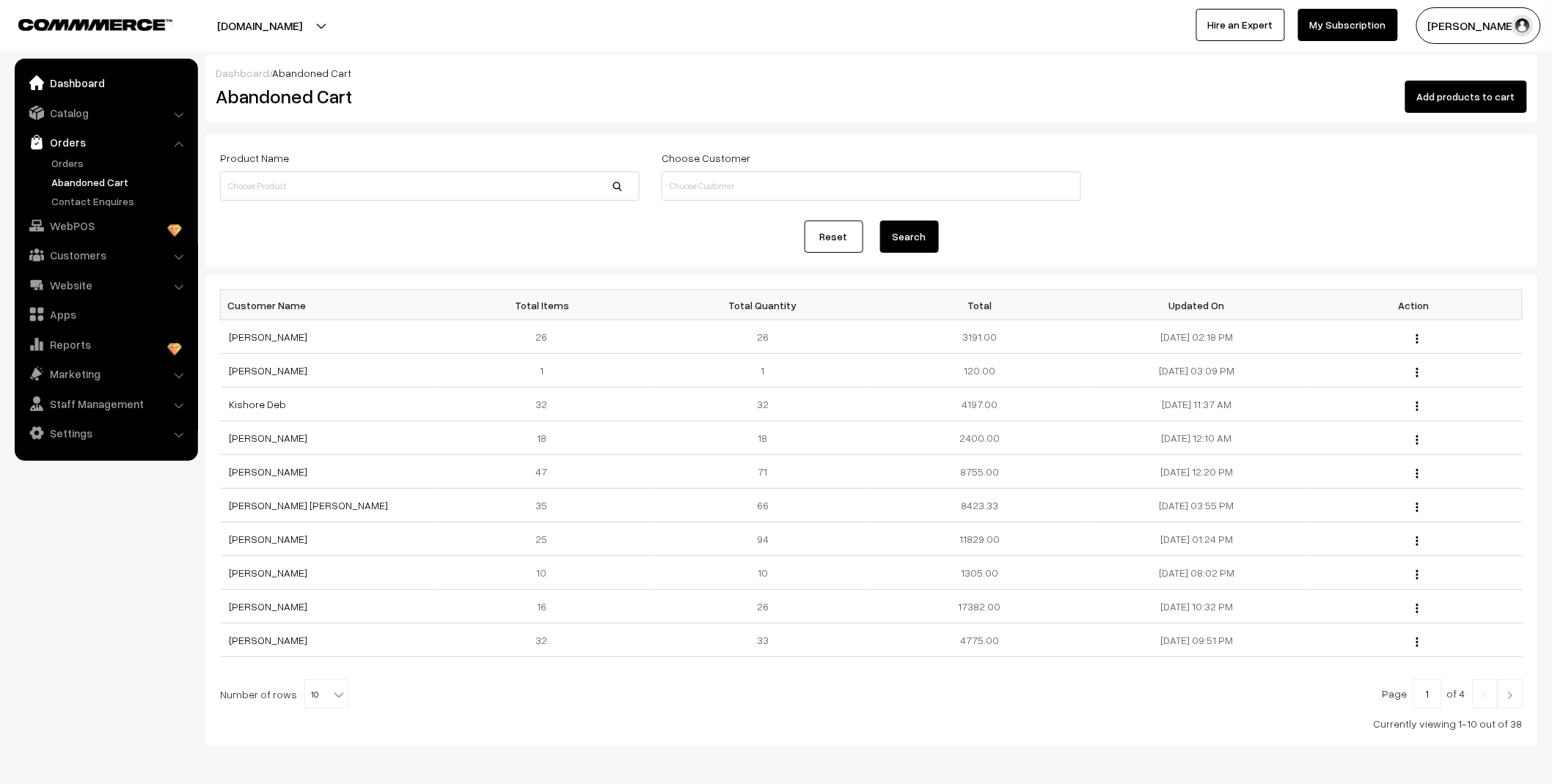
click at [83, 77] on link "Dashboard" at bounding box center [106, 83] width 175 height 26
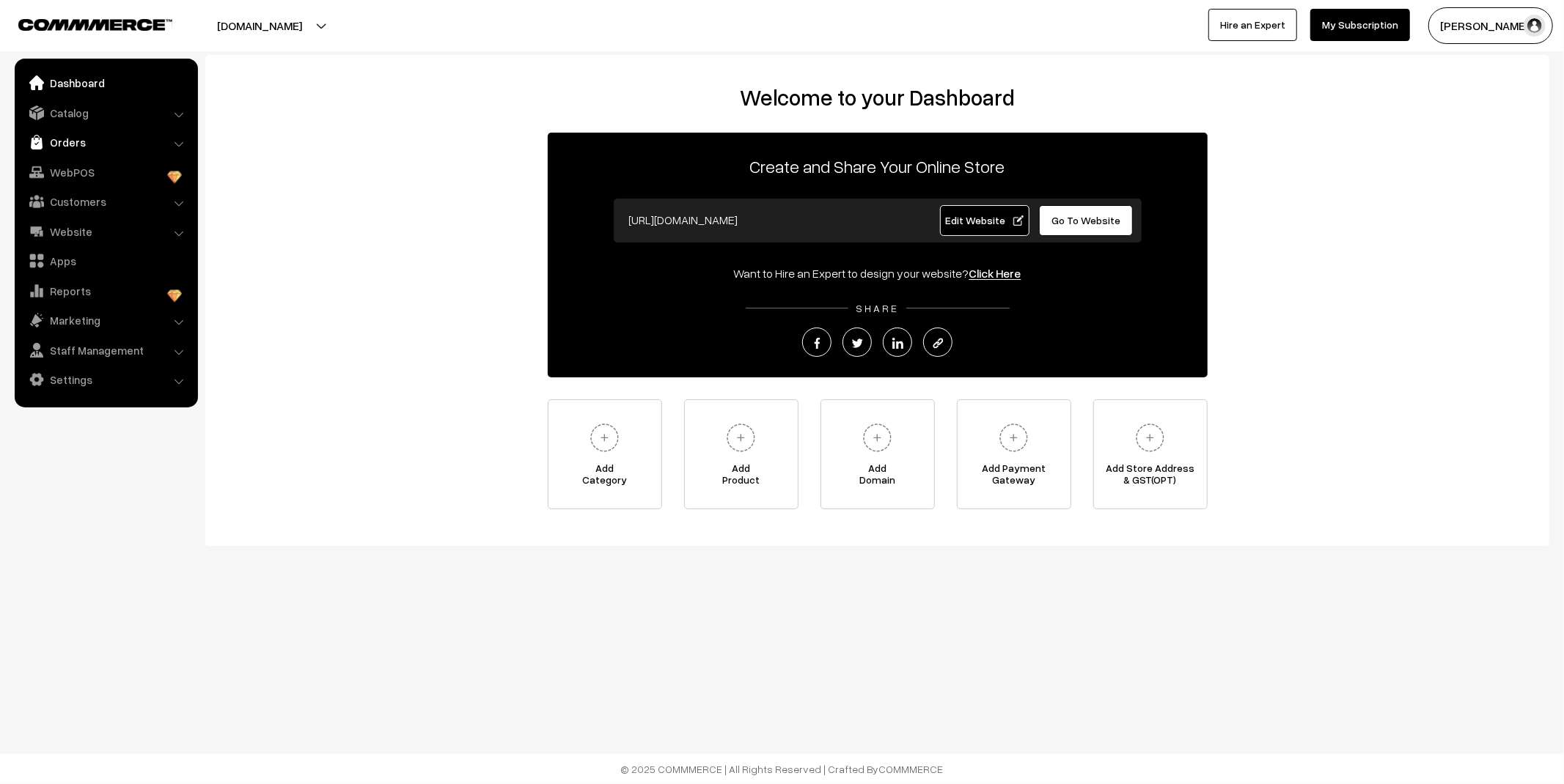
click at [68, 144] on link "Orders" at bounding box center [106, 142] width 174 height 26
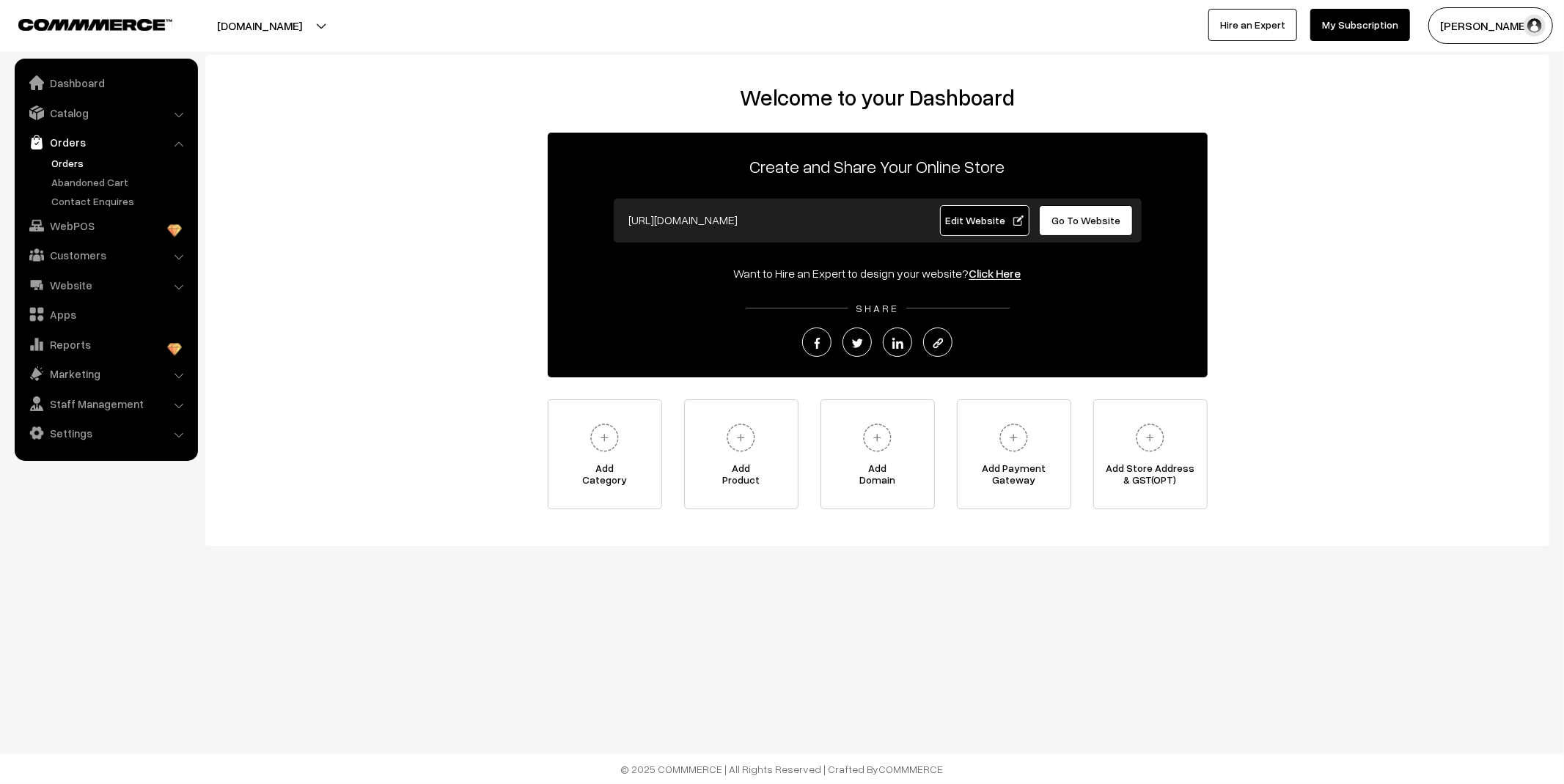
click at [74, 169] on link "Orders" at bounding box center [120, 163] width 145 height 15
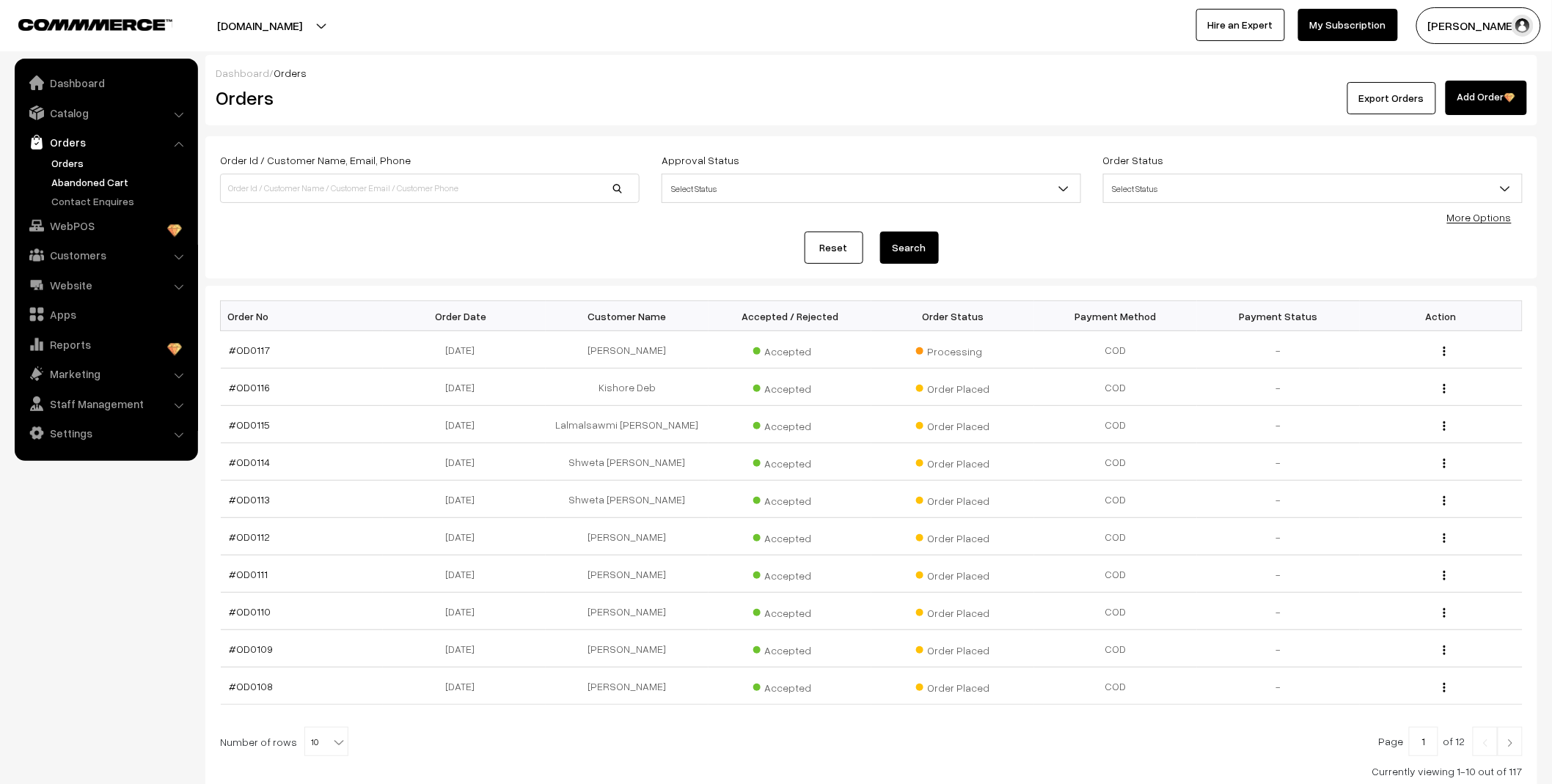
click at [73, 184] on link "Abandoned Cart" at bounding box center [120, 182] width 145 height 15
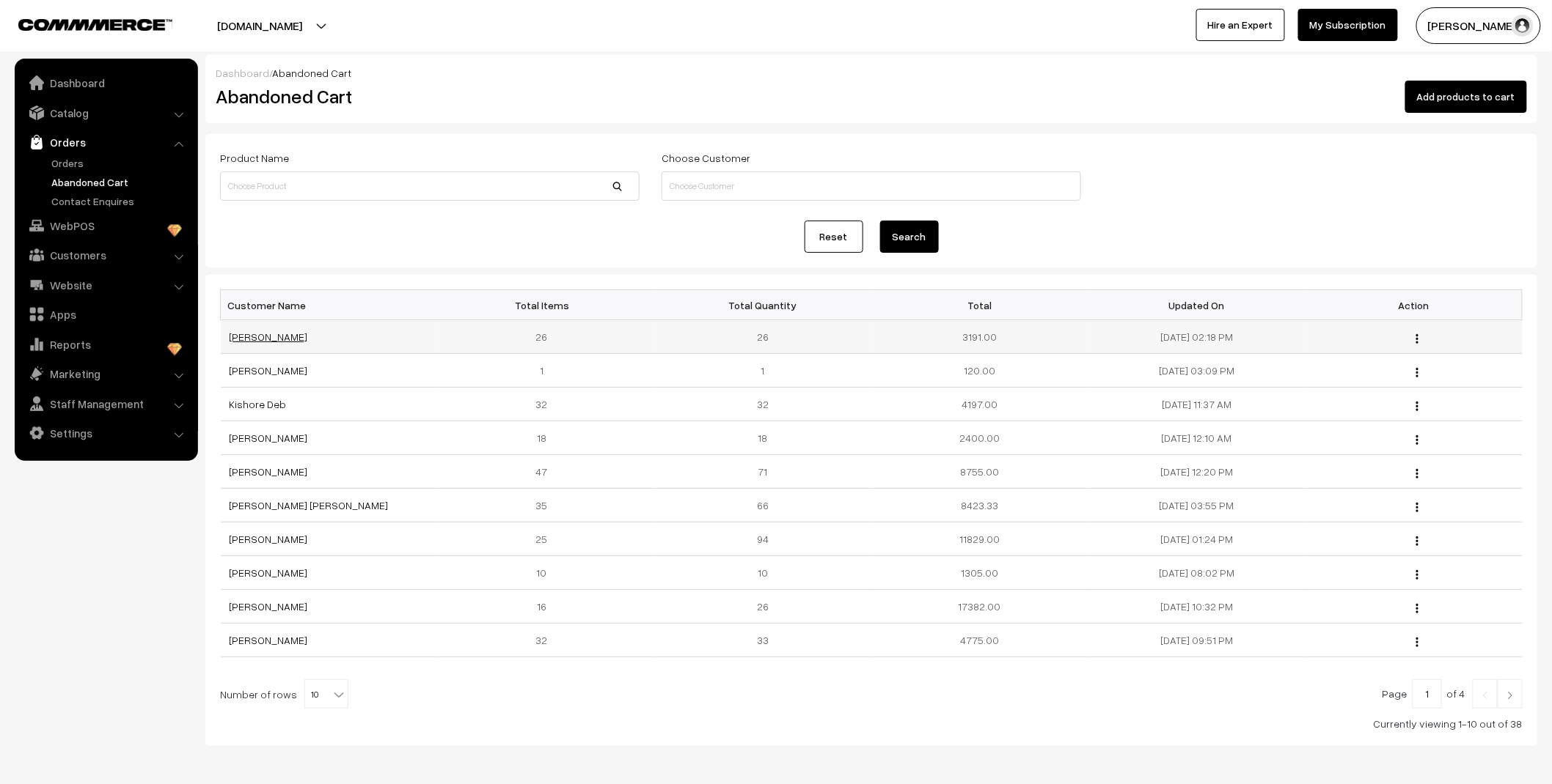
click at [269, 340] on link "[PERSON_NAME]" at bounding box center [269, 336] width 79 height 12
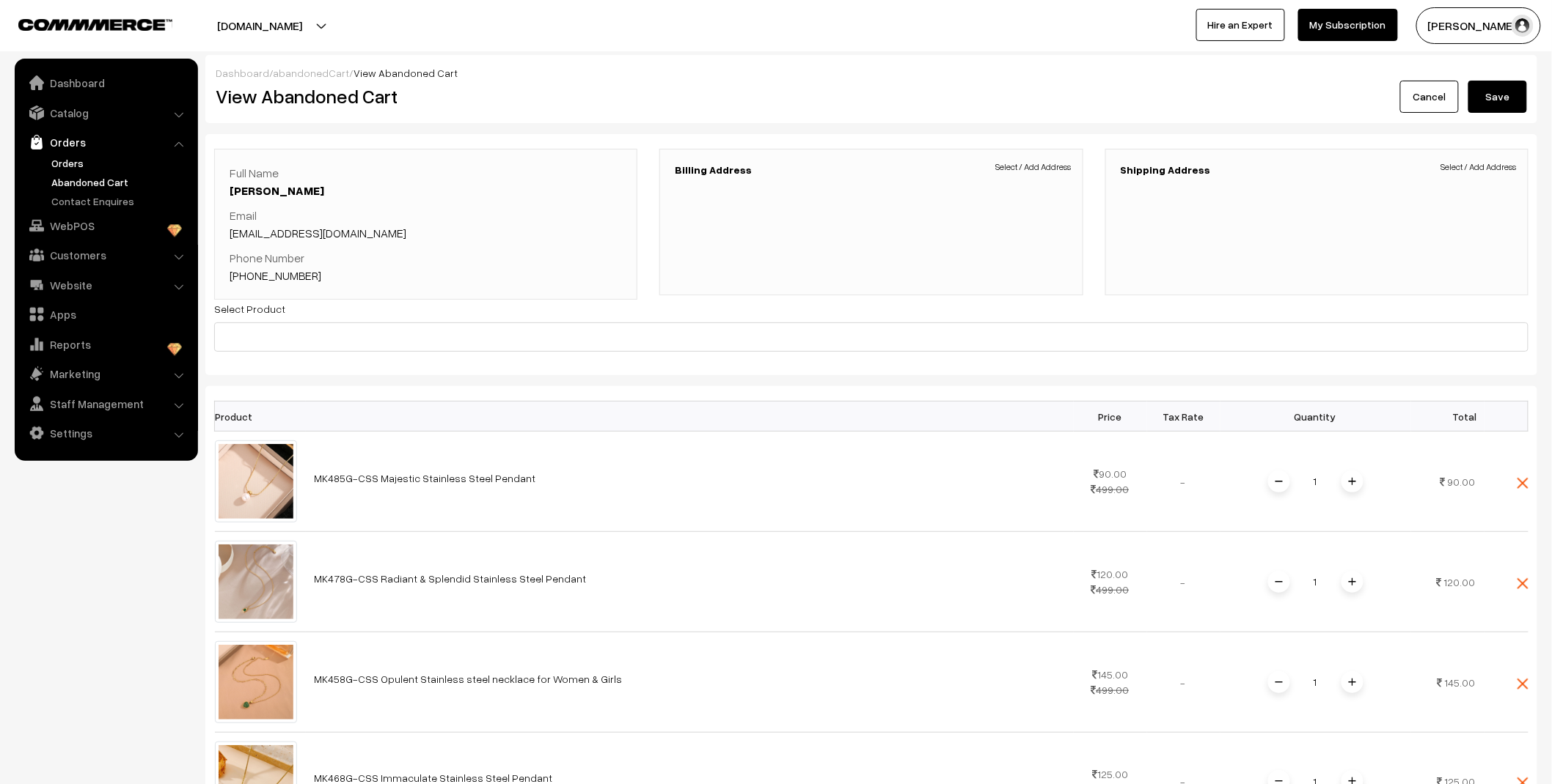
click at [65, 164] on link "Orders" at bounding box center [120, 163] width 145 height 15
